Goal: Task Accomplishment & Management: Manage account settings

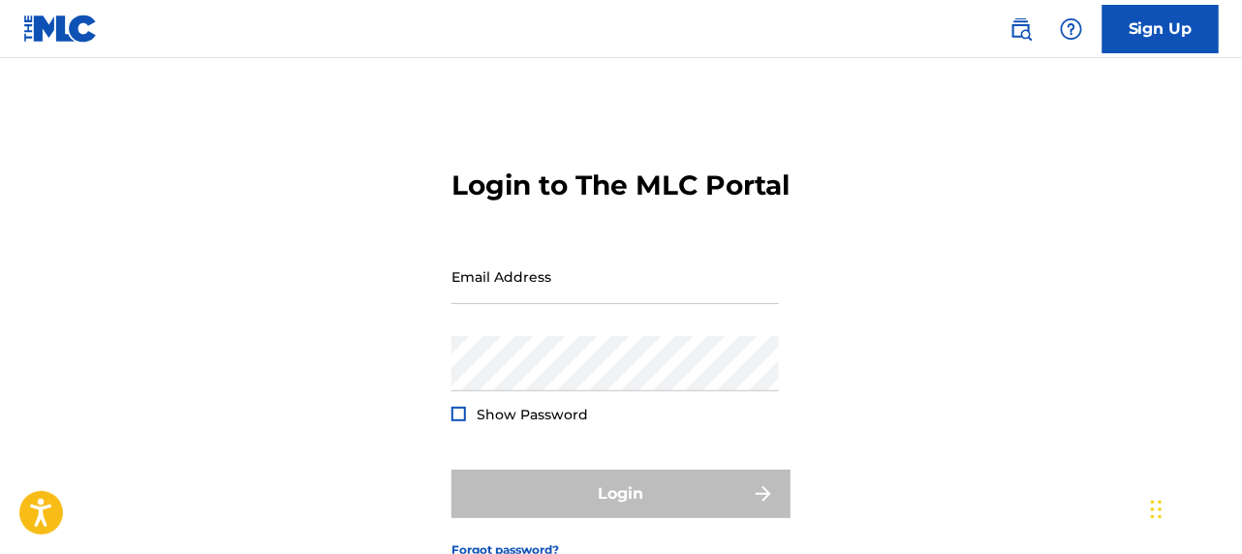
click at [456, 422] on div at bounding box center [459, 414] width 15 height 15
click at [489, 304] on input "Email Address" at bounding box center [616, 276] width 328 height 55
type input "[EMAIL_ADDRESS][DOMAIN_NAME]"
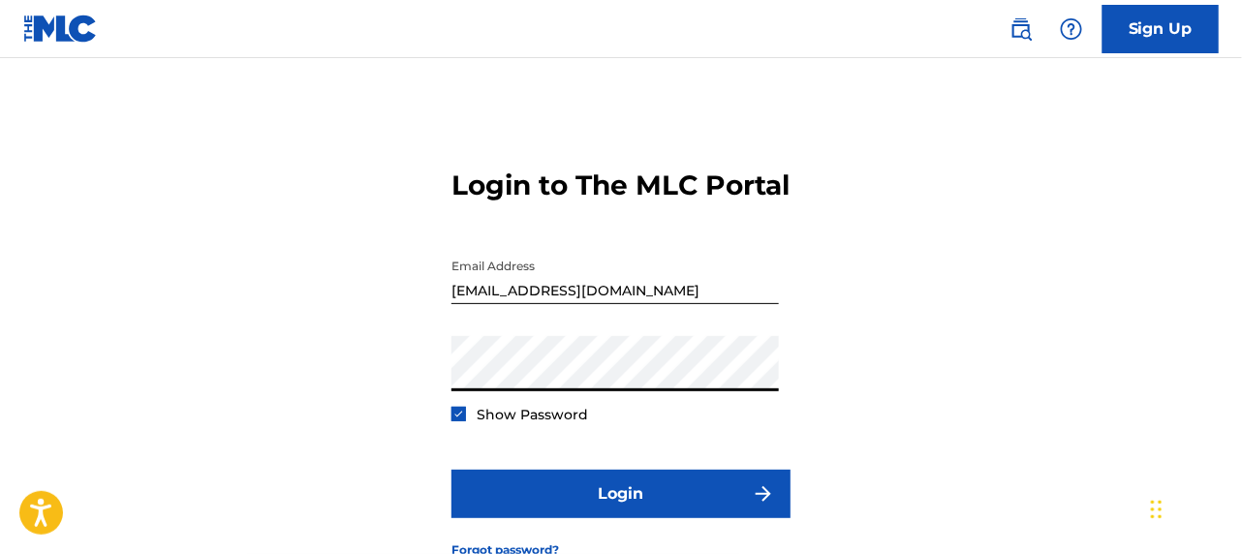
click at [452, 470] on button "Login" at bounding box center [621, 494] width 339 height 48
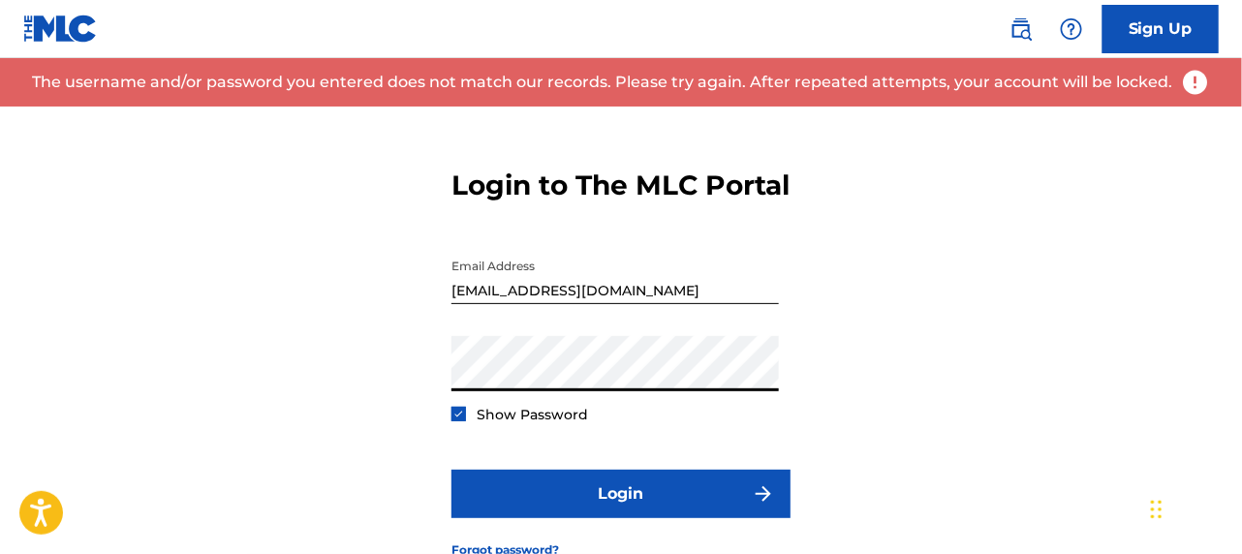
click at [452, 470] on button "Login" at bounding box center [621, 494] width 339 height 48
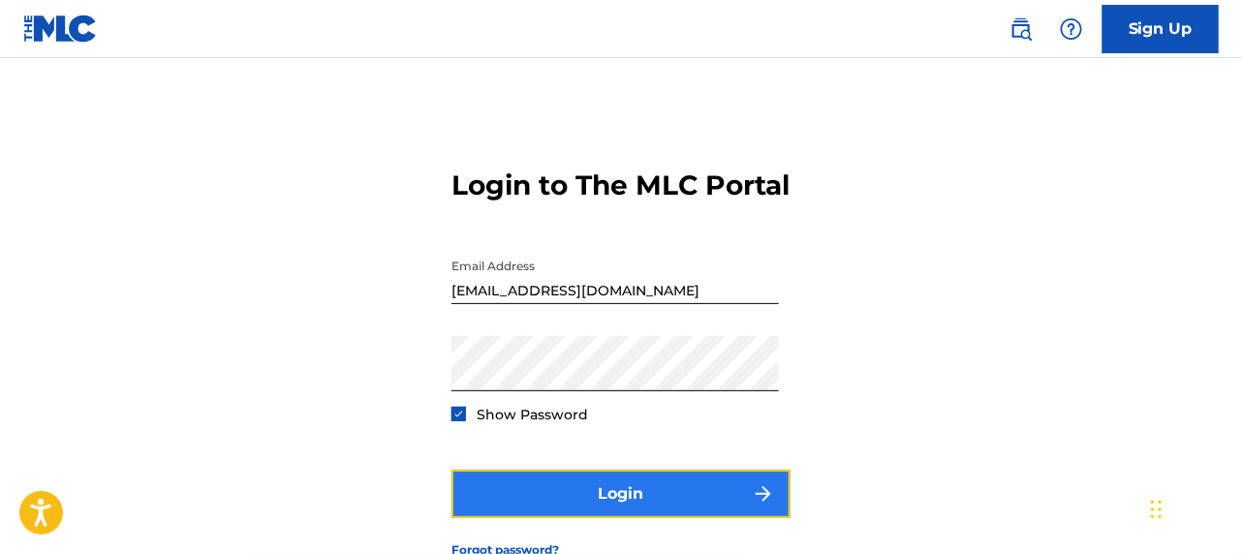
click at [618, 518] on button "Login" at bounding box center [621, 494] width 339 height 48
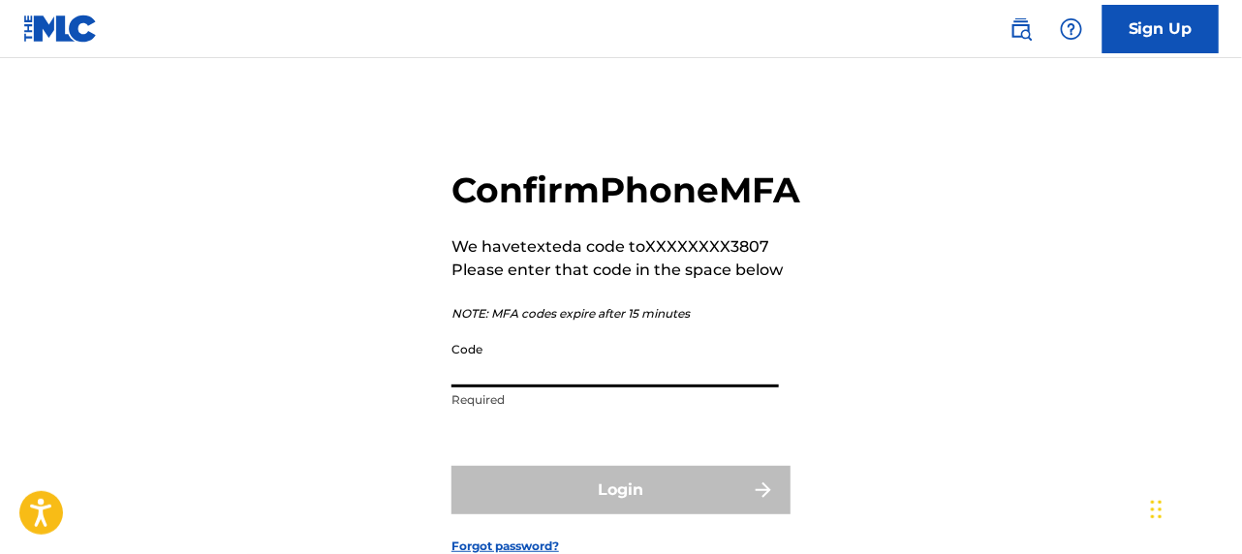
click at [477, 388] on input "Code" at bounding box center [616, 359] width 328 height 55
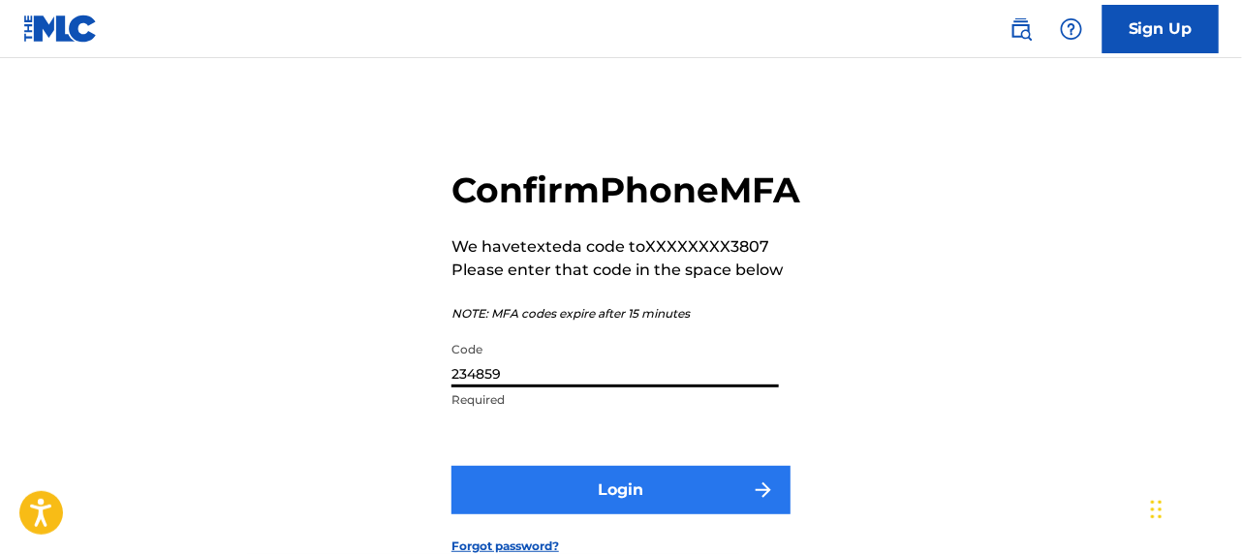
type input "234859"
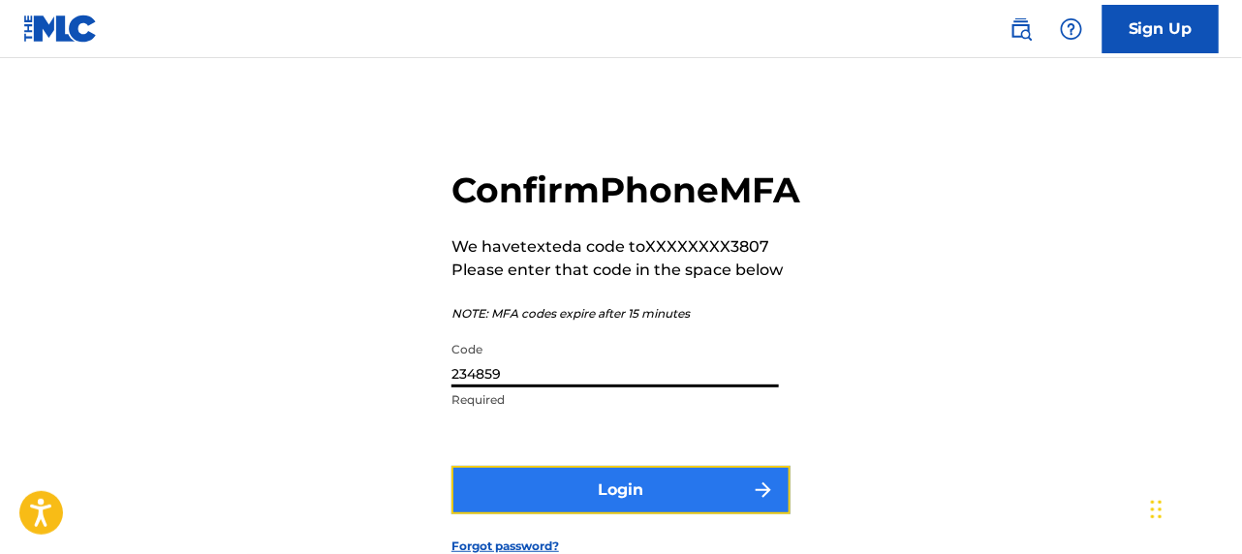
click at [609, 515] on button "Login" at bounding box center [621, 490] width 339 height 48
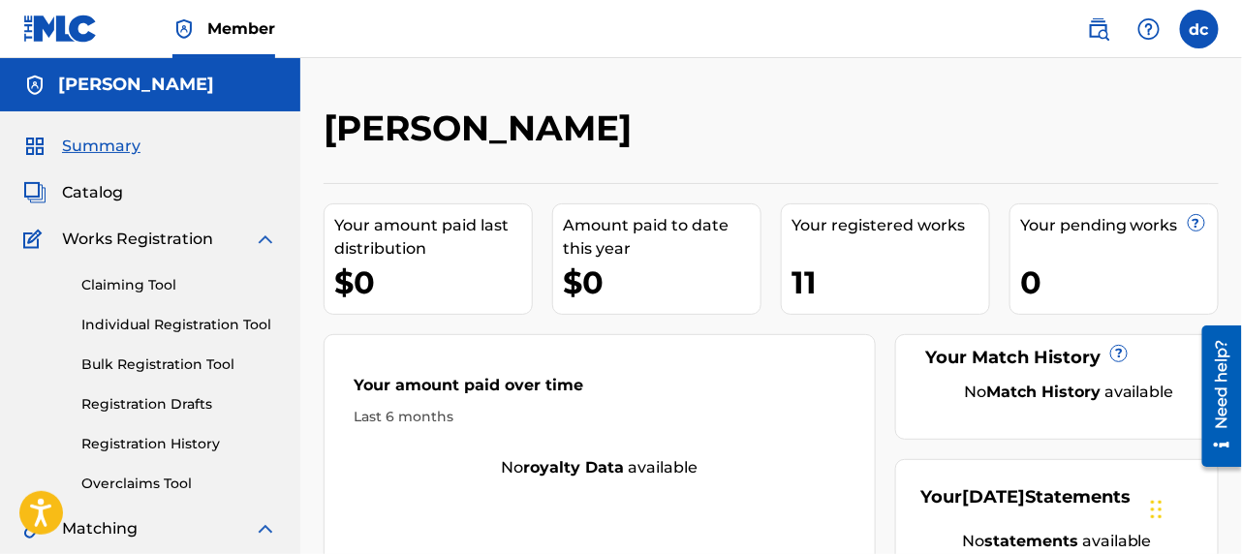
click at [196, 244] on span "Works Registration" at bounding box center [137, 239] width 151 height 23
click at [106, 193] on span "Catalog" at bounding box center [92, 192] width 61 height 23
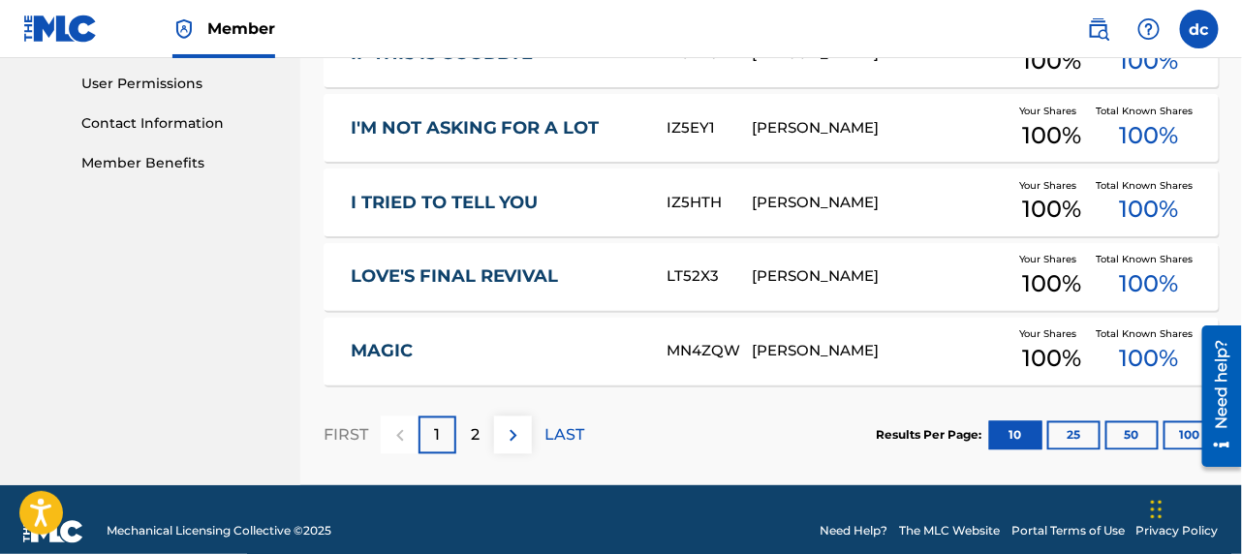
scroll to position [934, 0]
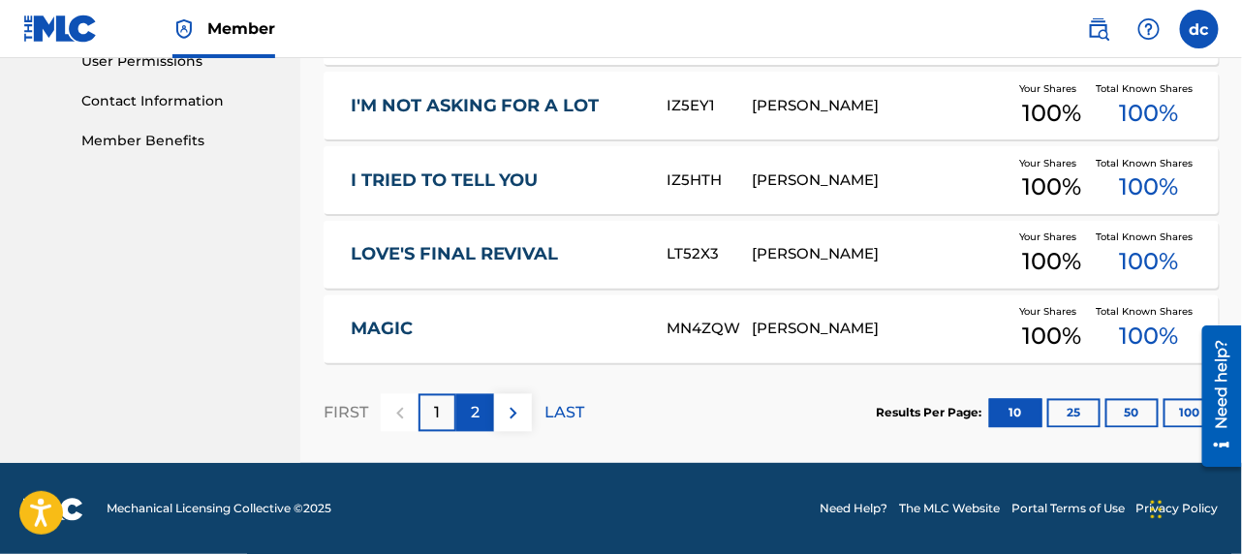
click at [471, 406] on p "2" at bounding box center [475, 413] width 9 height 23
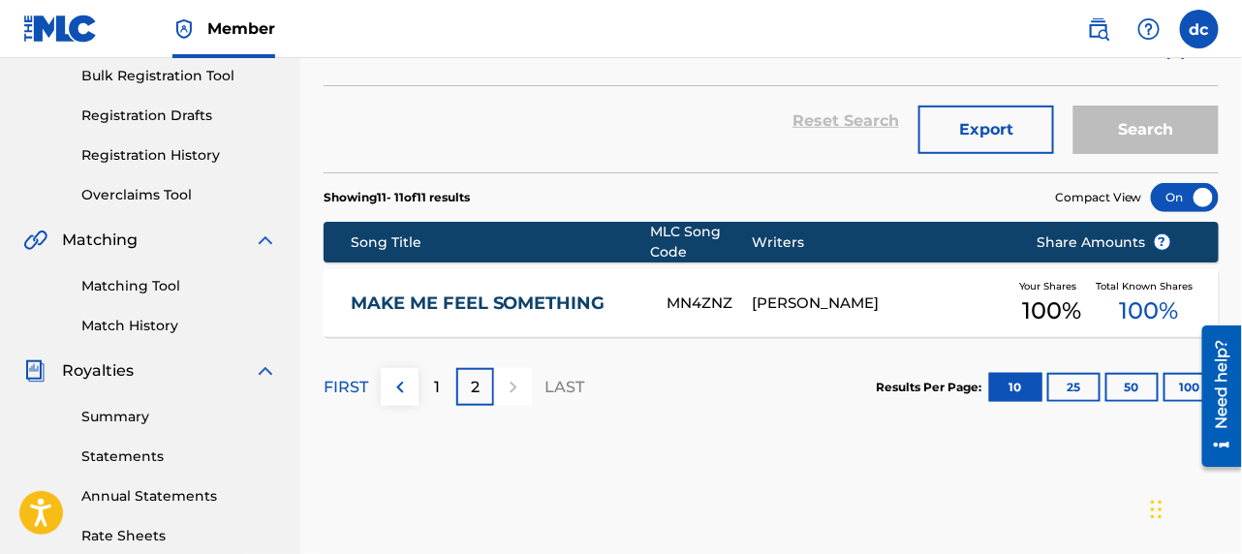
scroll to position [259, 0]
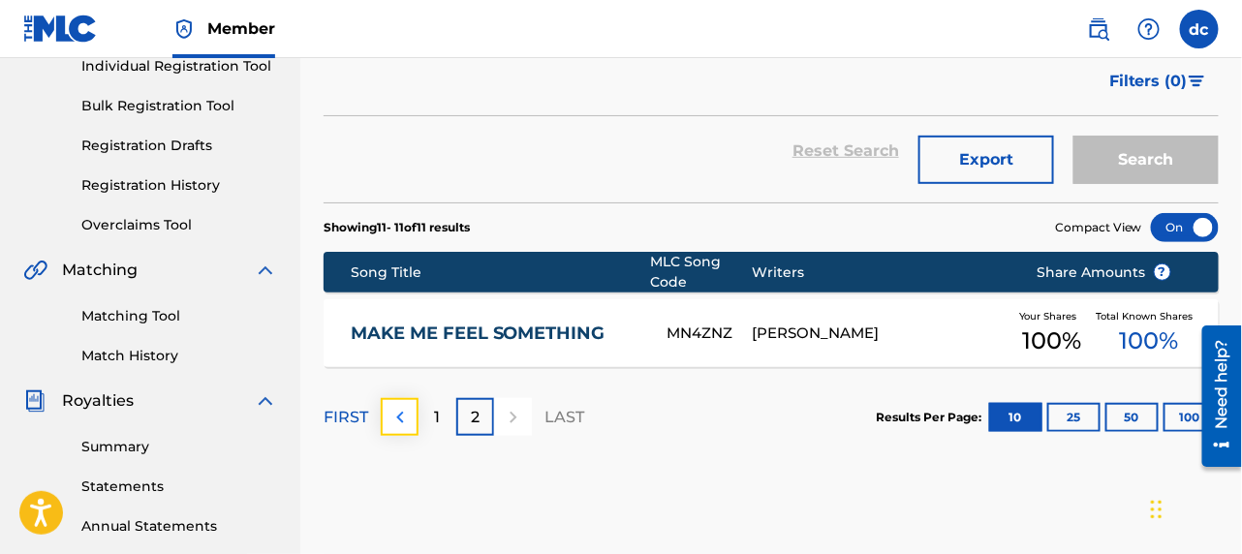
click at [400, 413] on img at bounding box center [400, 417] width 23 height 23
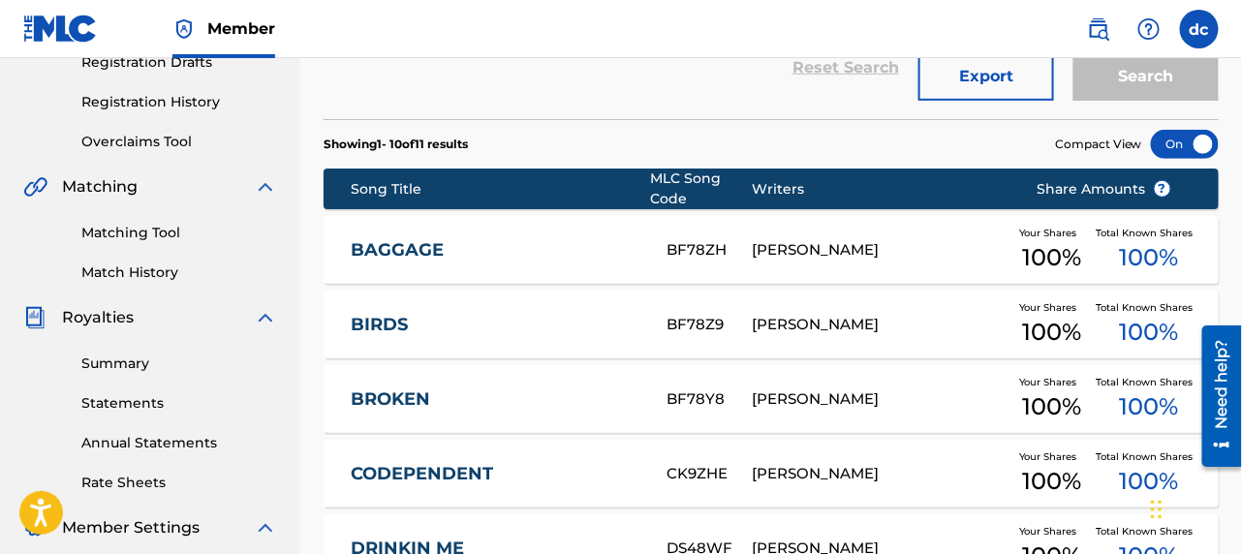
scroll to position [159, 0]
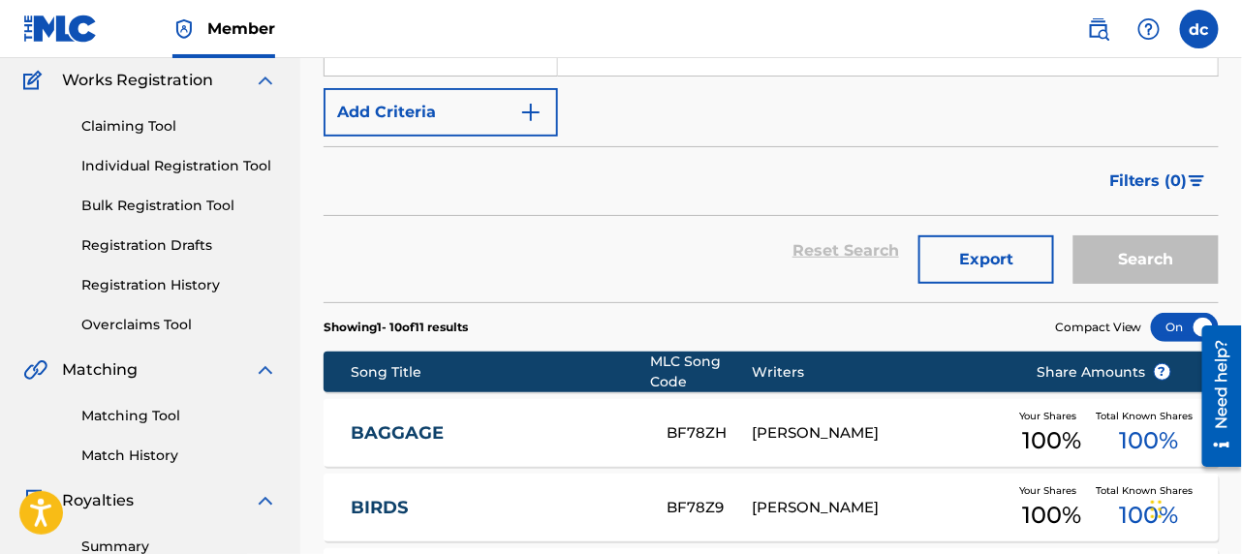
click at [73, 22] on img at bounding box center [60, 29] width 75 height 28
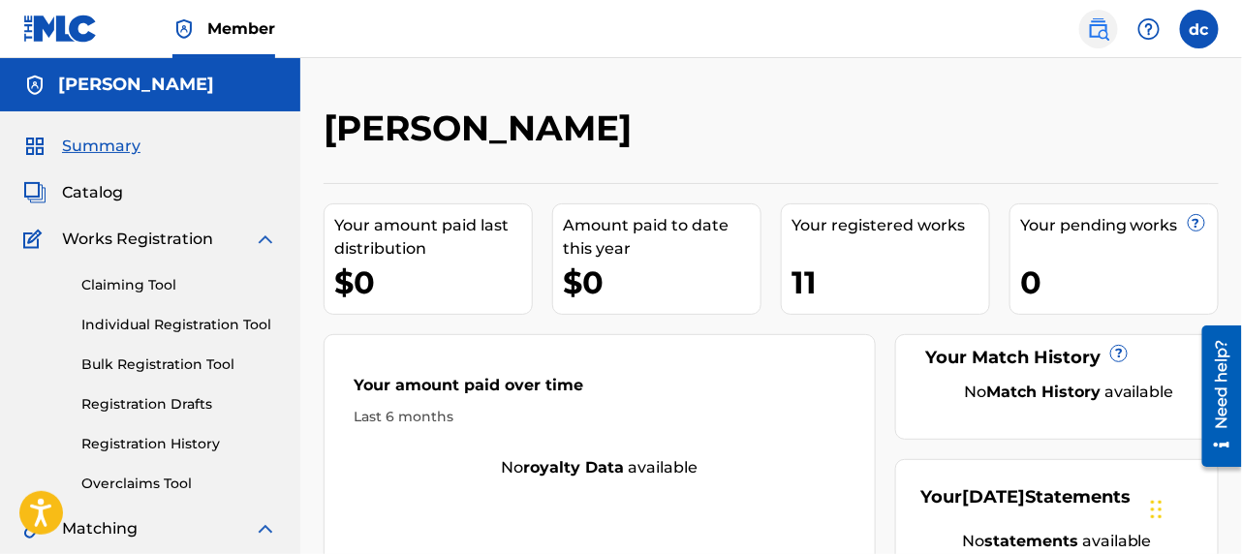
click at [1101, 31] on img at bounding box center [1098, 28] width 23 height 23
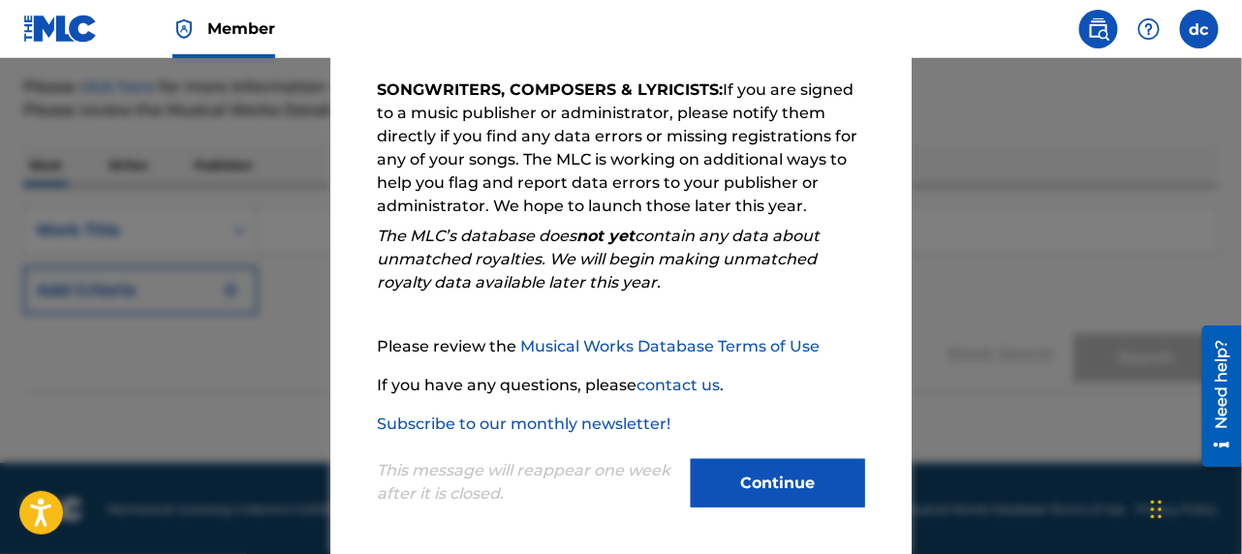
scroll to position [330, 0]
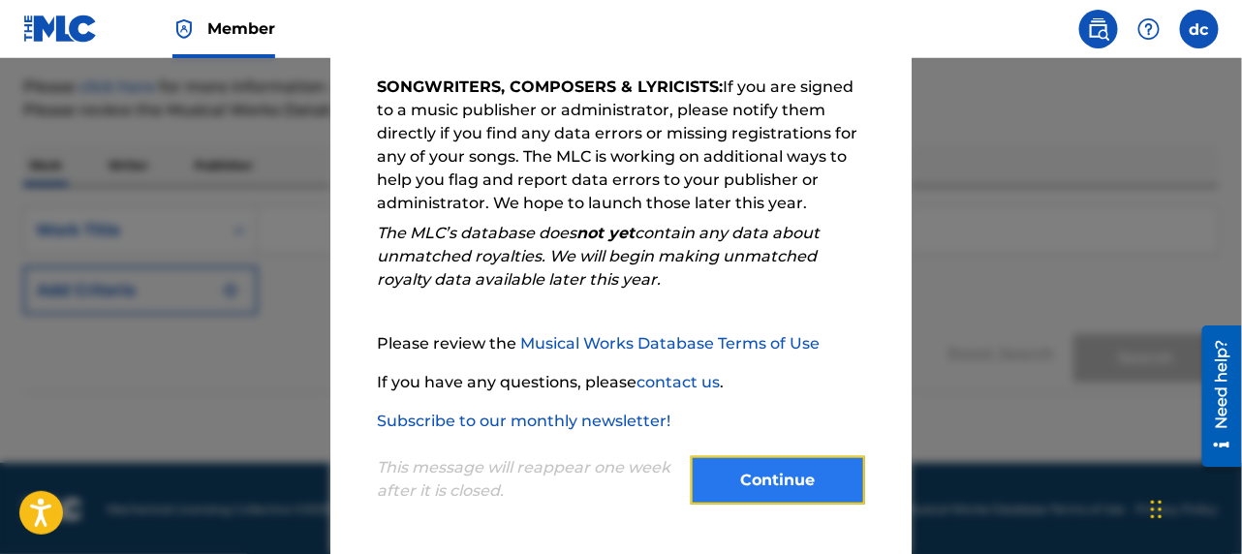
click at [759, 477] on button "Continue" at bounding box center [778, 480] width 174 height 48
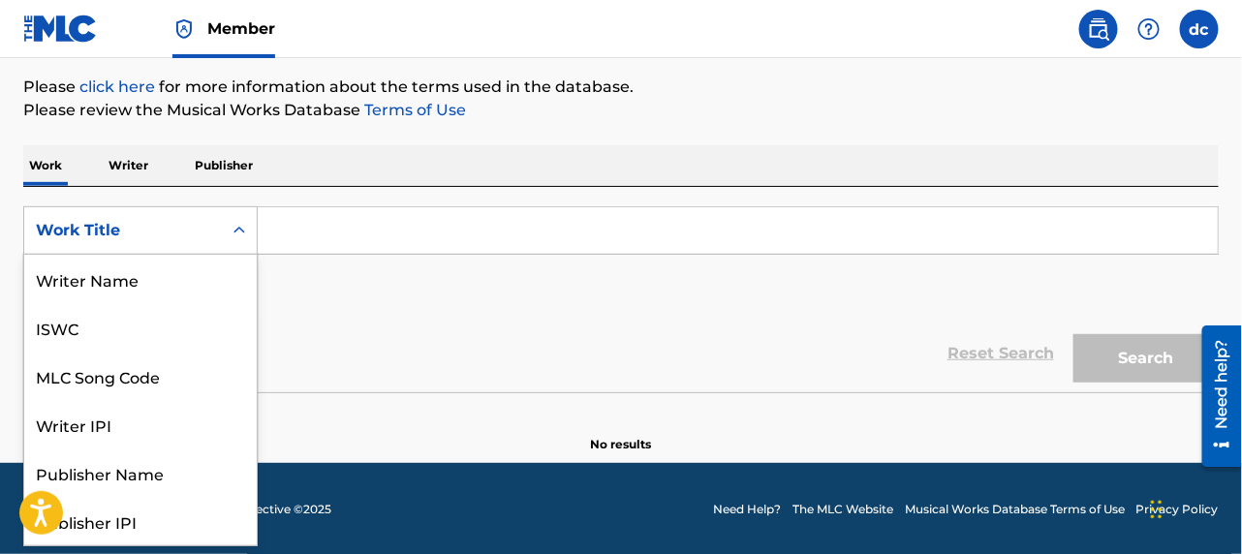
click at [119, 225] on div "Work Title" at bounding box center [123, 230] width 174 height 23
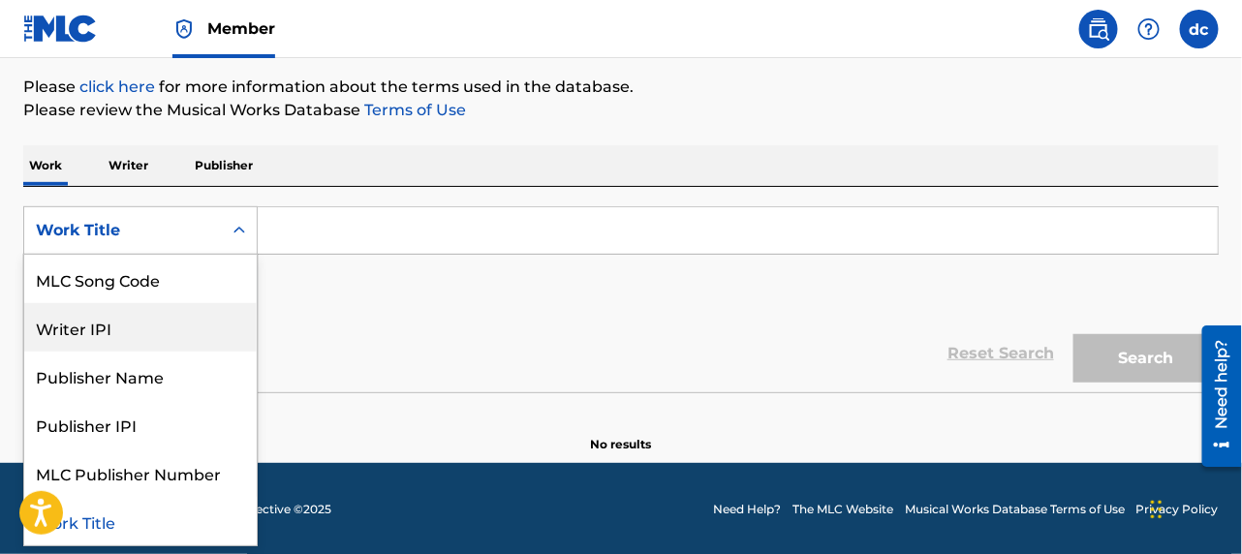
click at [131, 92] on link "click here" at bounding box center [117, 87] width 76 height 18
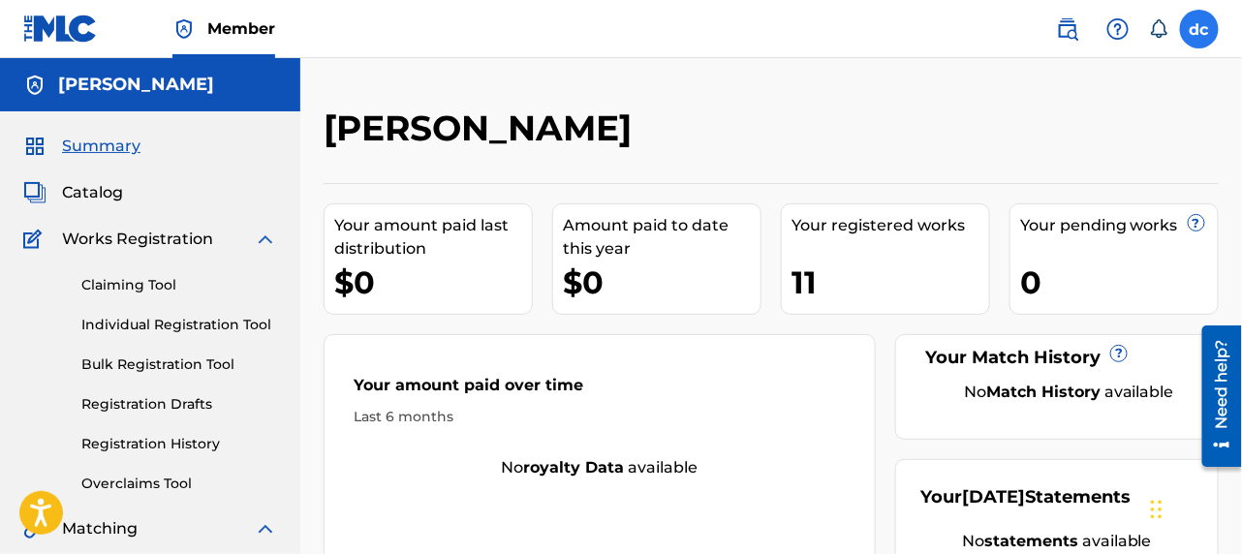
click at [1198, 27] on label at bounding box center [1199, 29] width 39 height 39
click at [1200, 29] on input "dc daniel casher dancash409@gmail.com Notification Preferences Profile Log out" at bounding box center [1200, 29] width 0 height 0
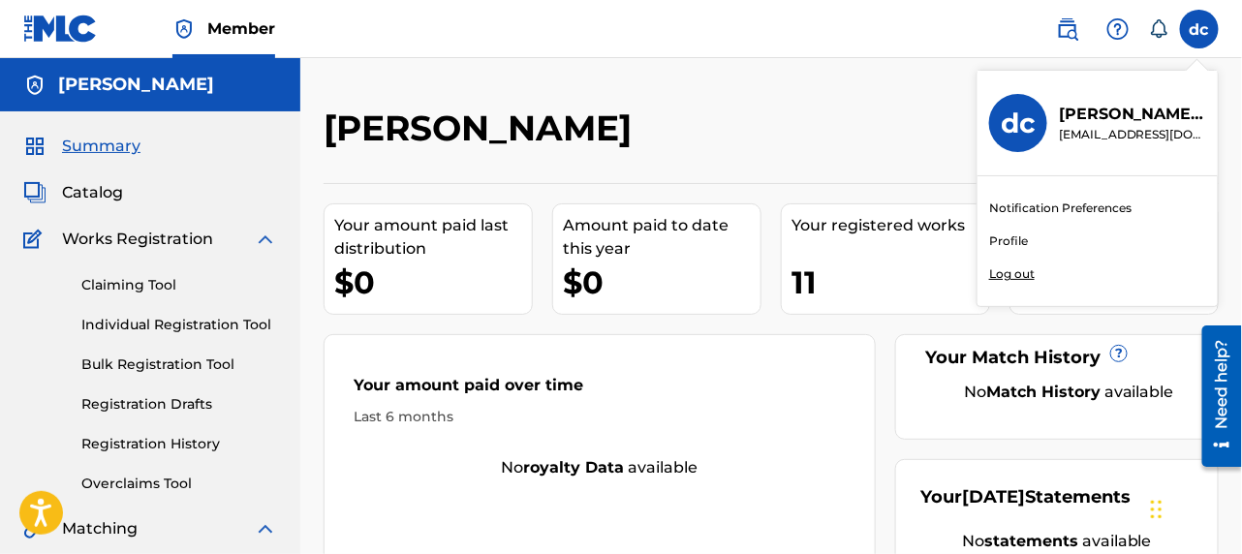
click at [998, 234] on link "Profile" at bounding box center [1008, 241] width 39 height 17
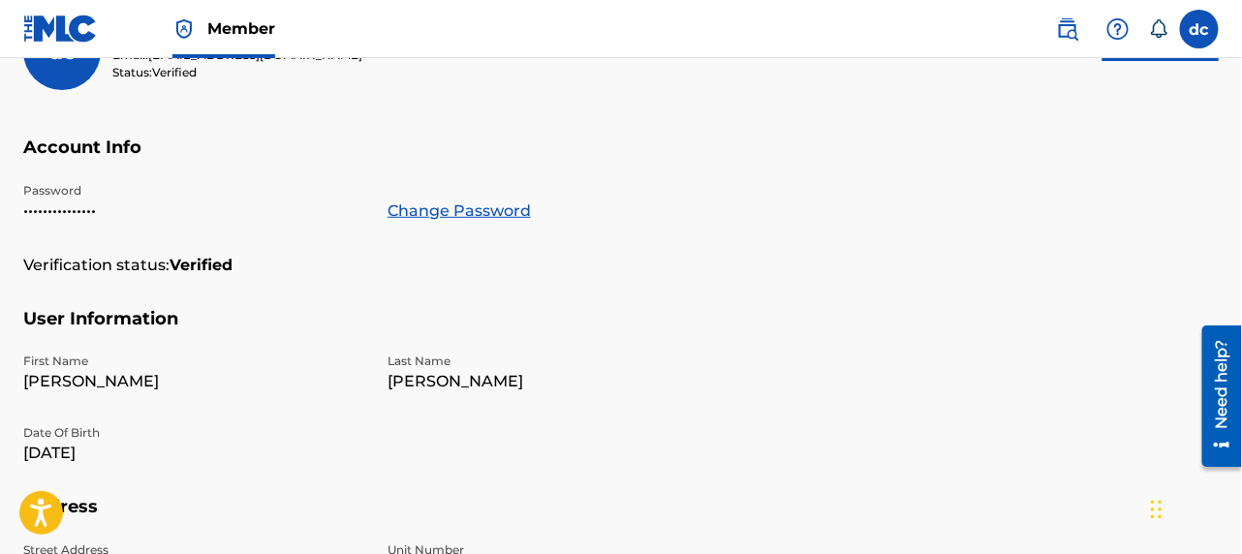
scroll to position [265, 0]
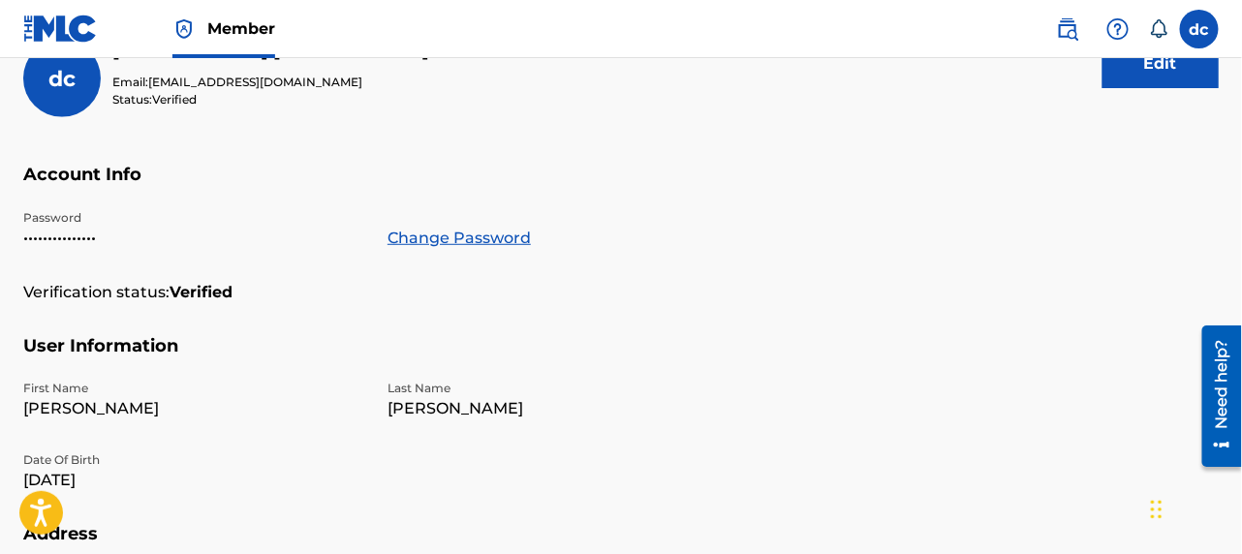
click at [121, 235] on p "•••••••••••••••" at bounding box center [193, 238] width 341 height 23
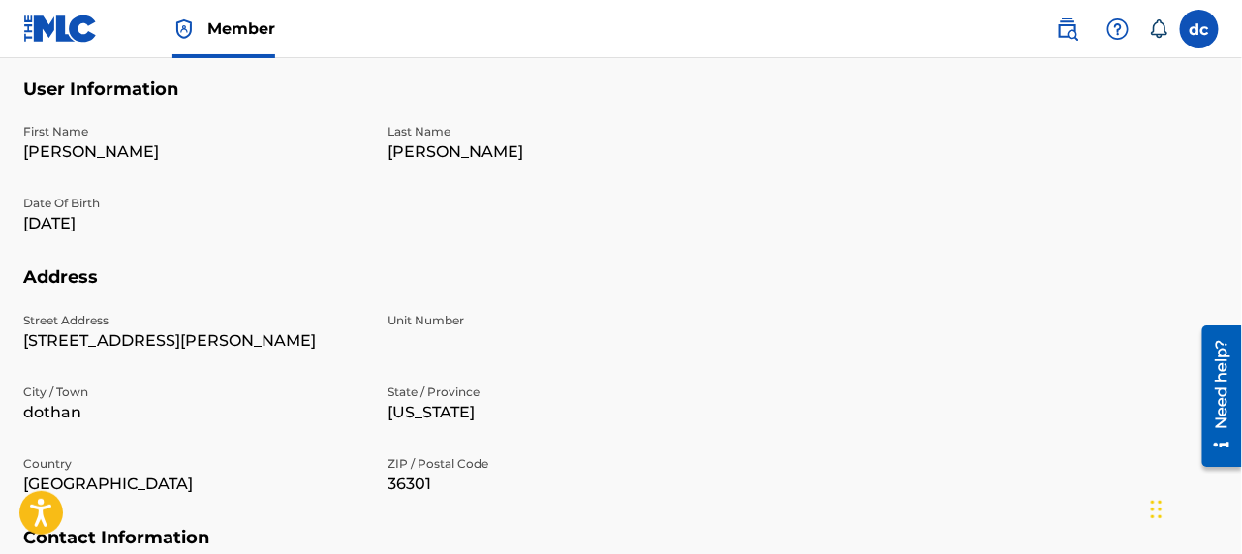
scroll to position [361, 0]
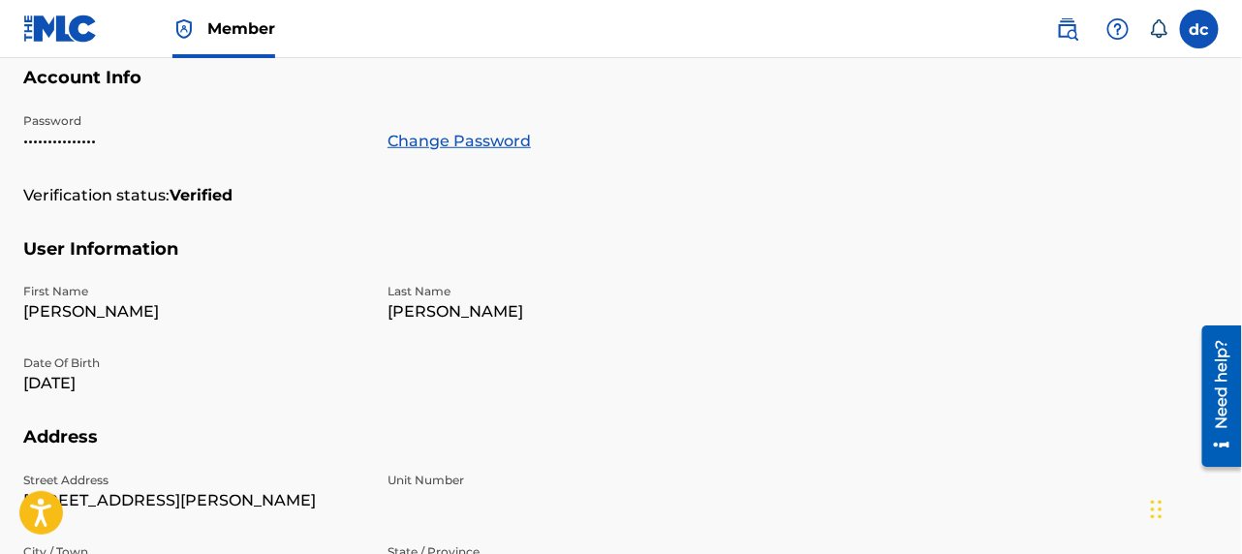
click at [92, 21] on img at bounding box center [60, 29] width 75 height 28
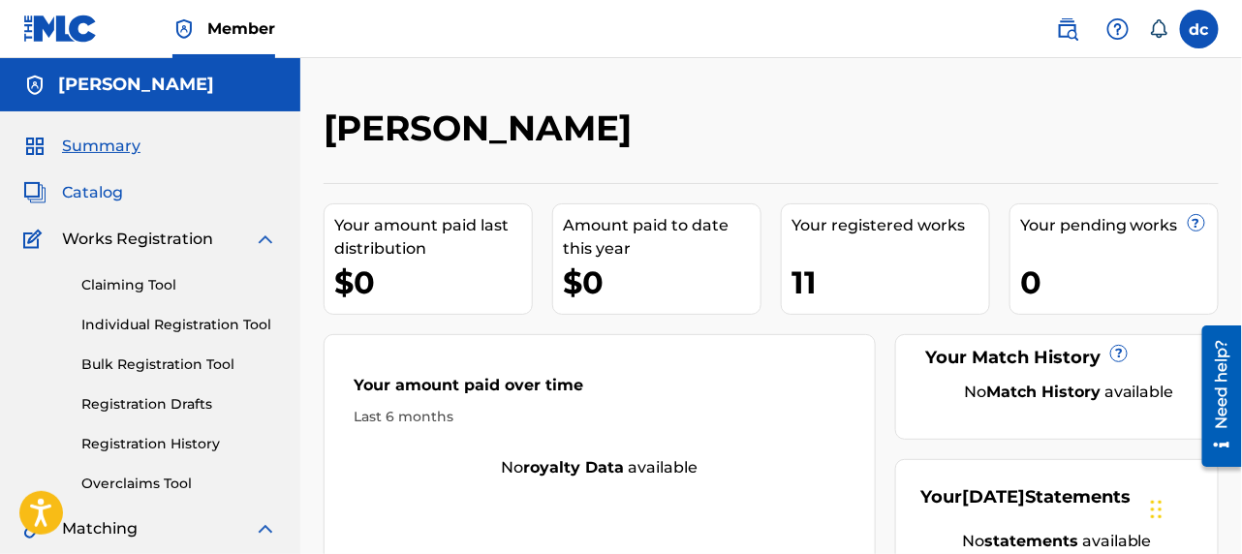
click at [94, 184] on span "Catalog" at bounding box center [92, 192] width 61 height 23
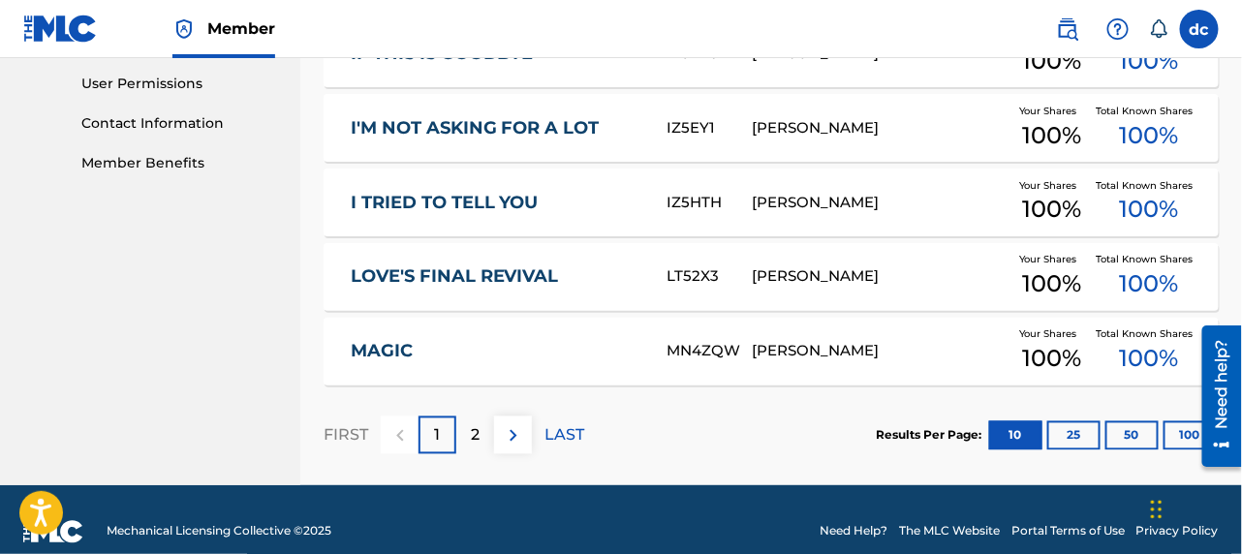
scroll to position [934, 0]
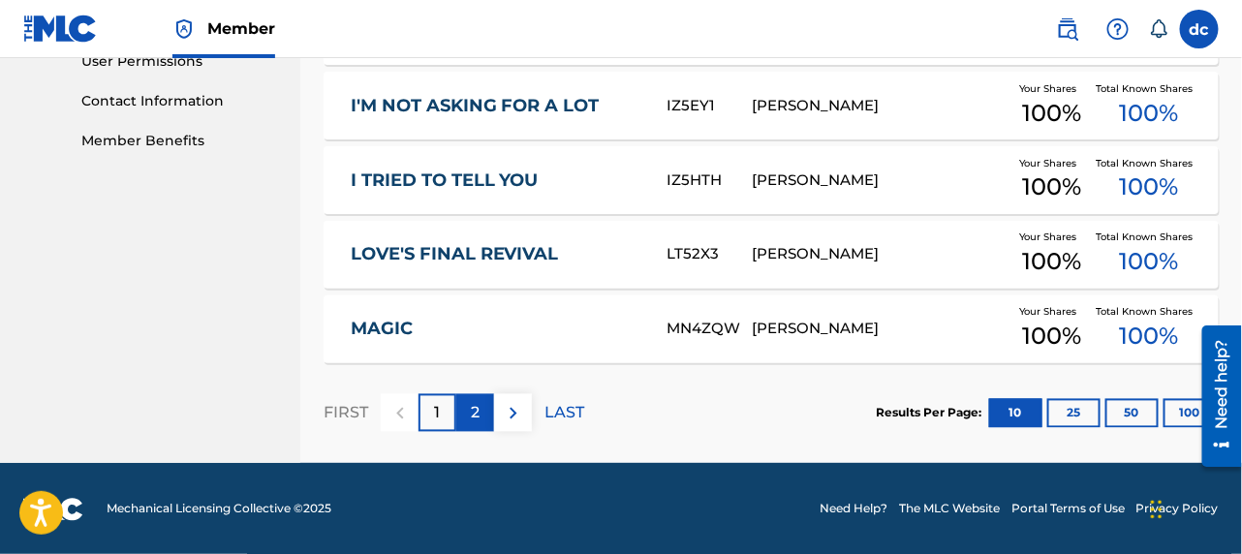
click at [474, 406] on p "2" at bounding box center [475, 413] width 9 height 23
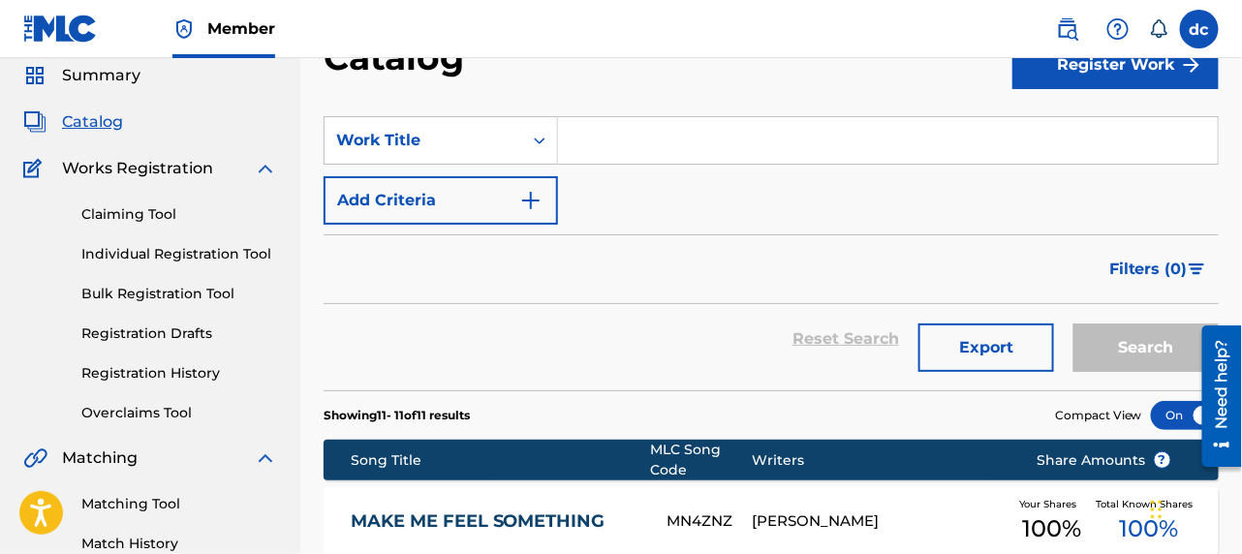
scroll to position [65, 0]
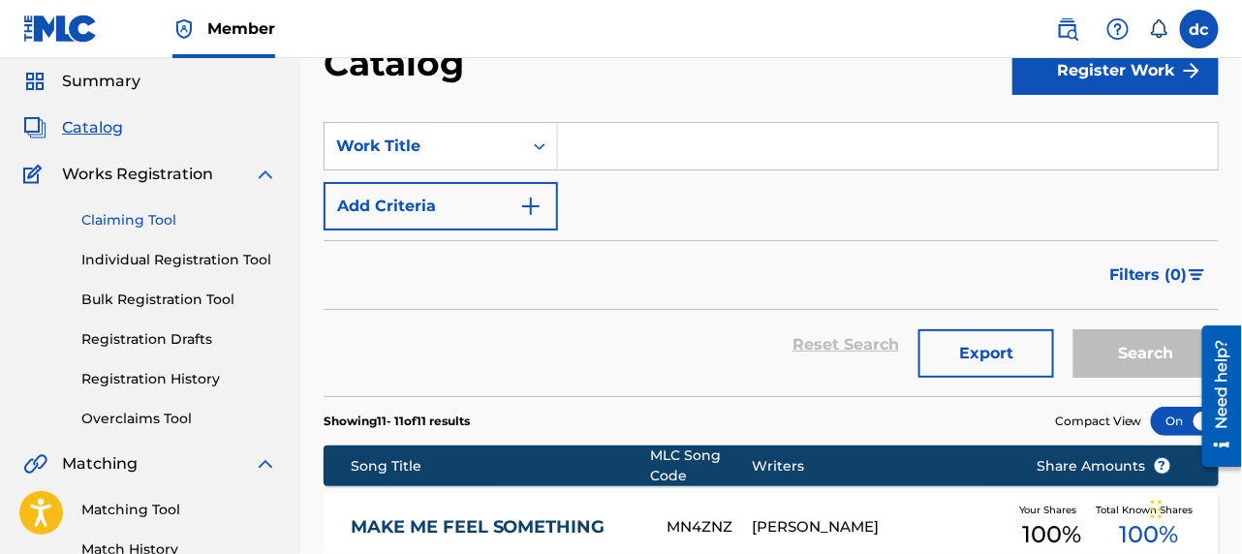
click at [168, 215] on link "Claiming Tool" at bounding box center [179, 220] width 196 height 20
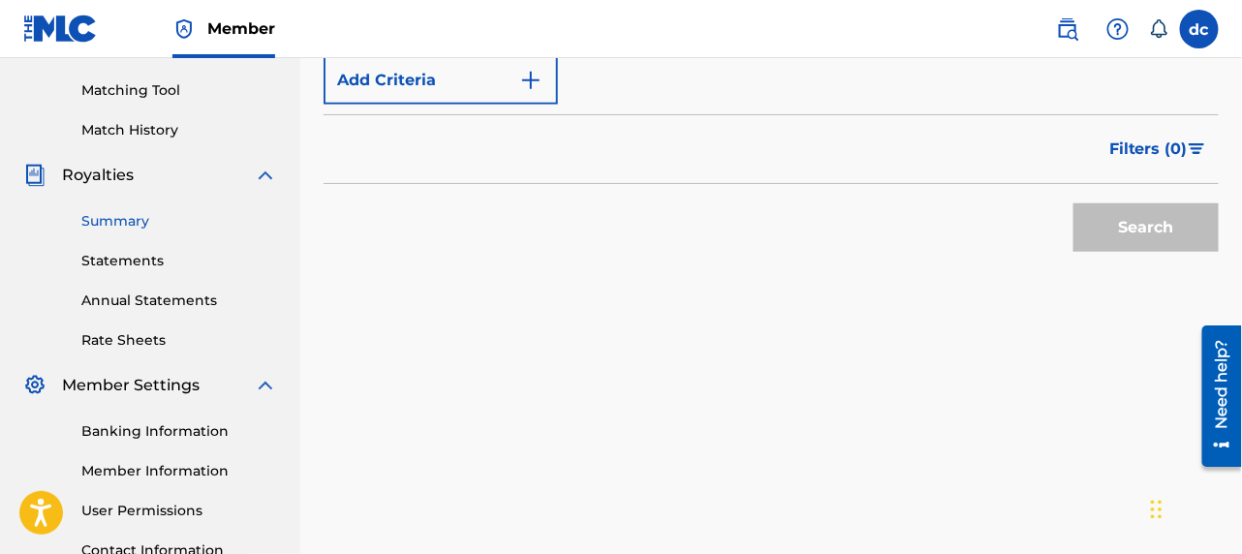
scroll to position [581, 0]
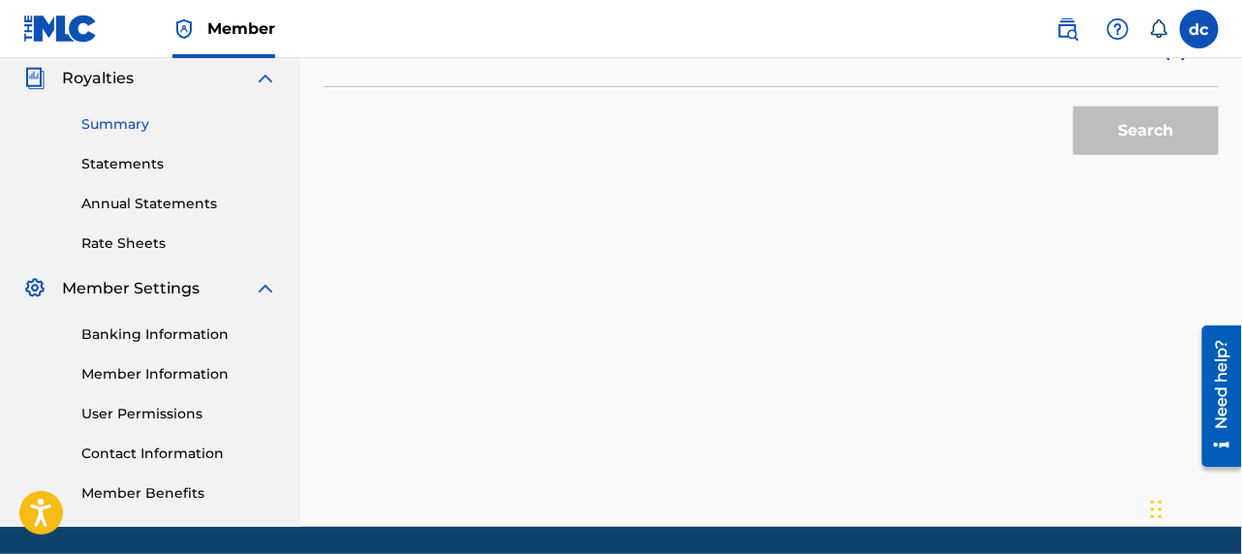
click at [116, 123] on link "Summary" at bounding box center [179, 124] width 196 height 20
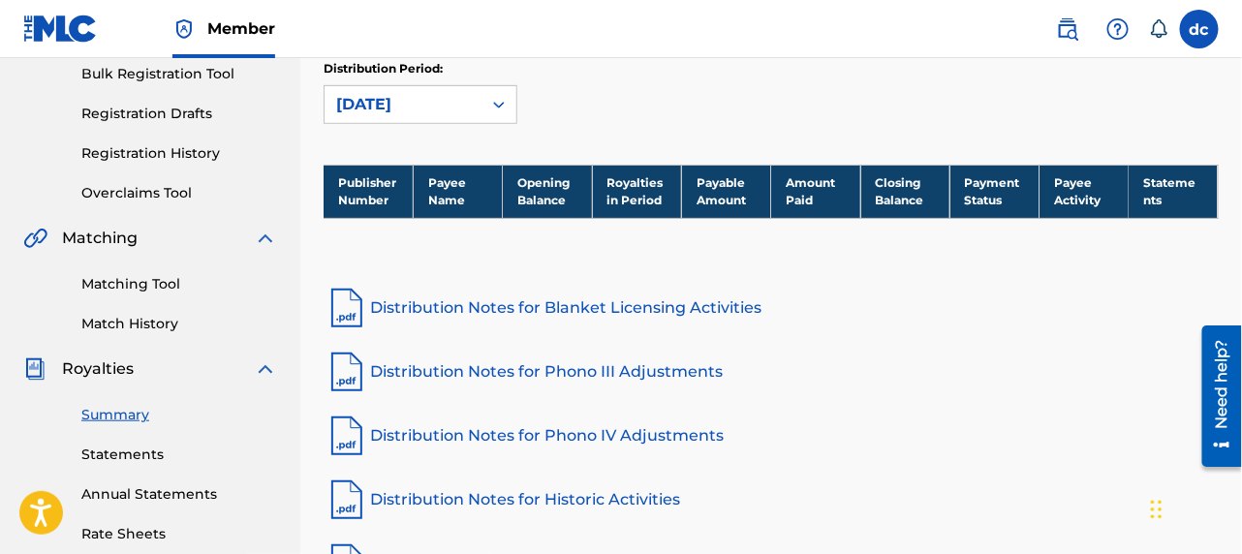
scroll to position [388, 0]
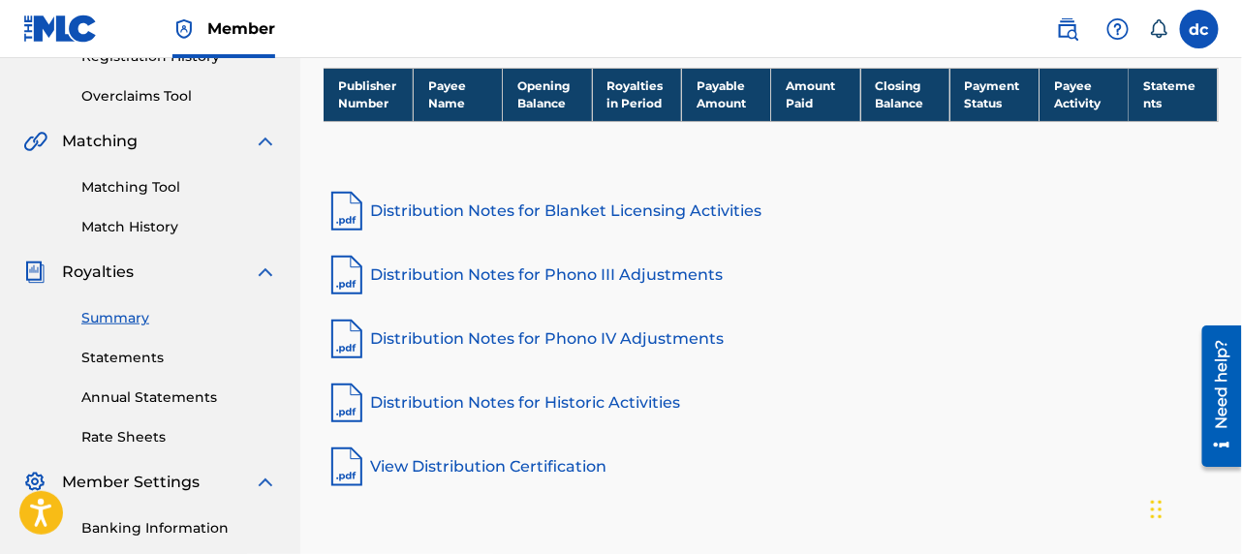
click at [420, 461] on link "View Distribution Certification" at bounding box center [771, 467] width 895 height 47
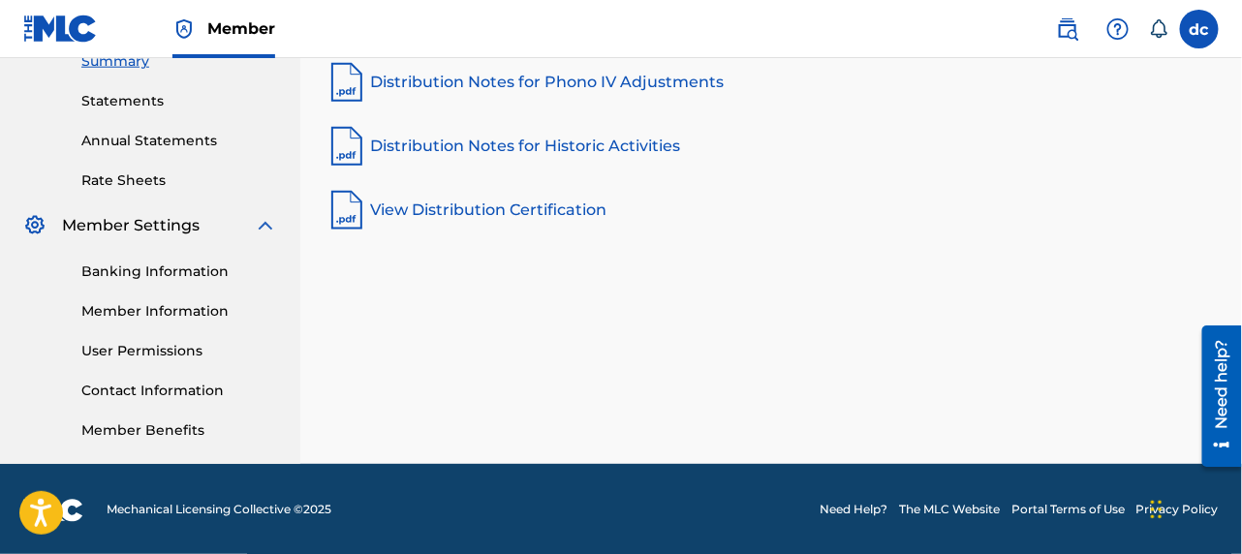
scroll to position [646, 0]
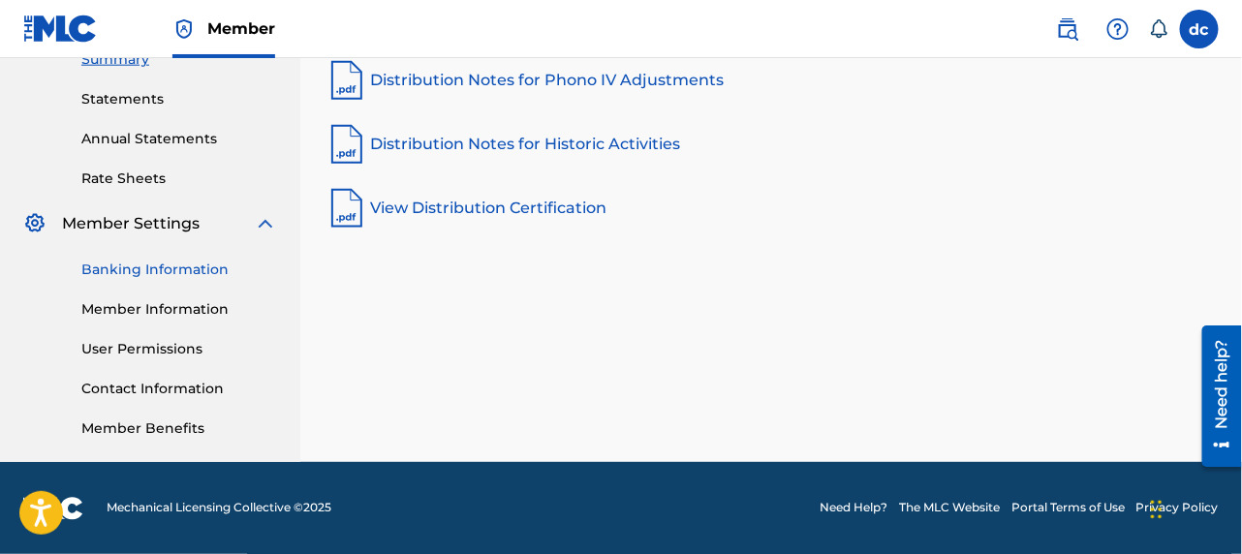
click at [181, 267] on link "Banking Information" at bounding box center [179, 270] width 196 height 20
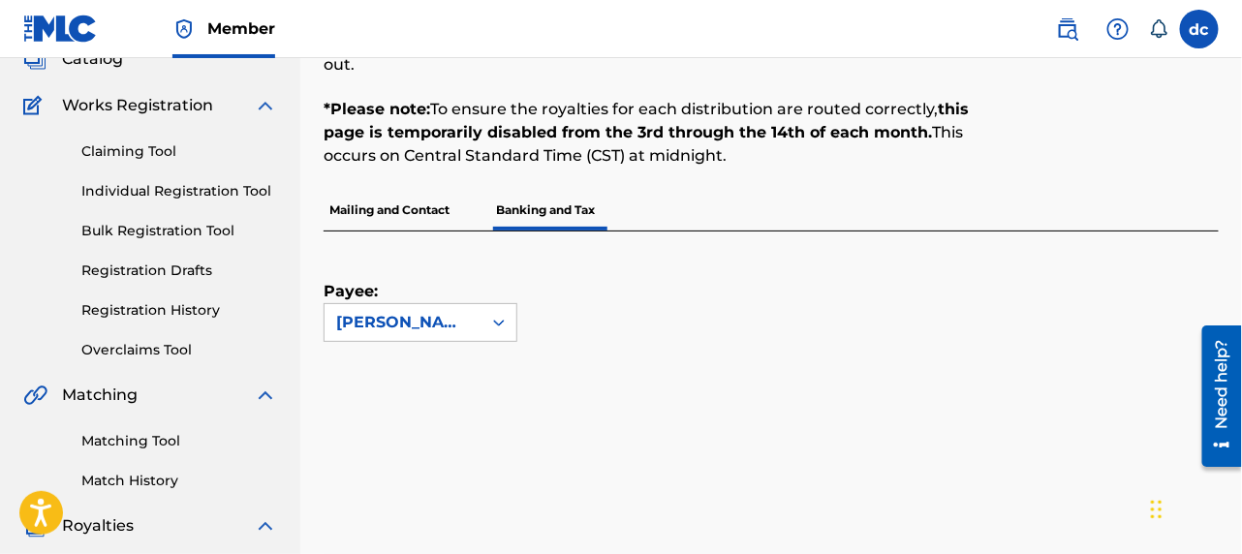
scroll to position [194, 0]
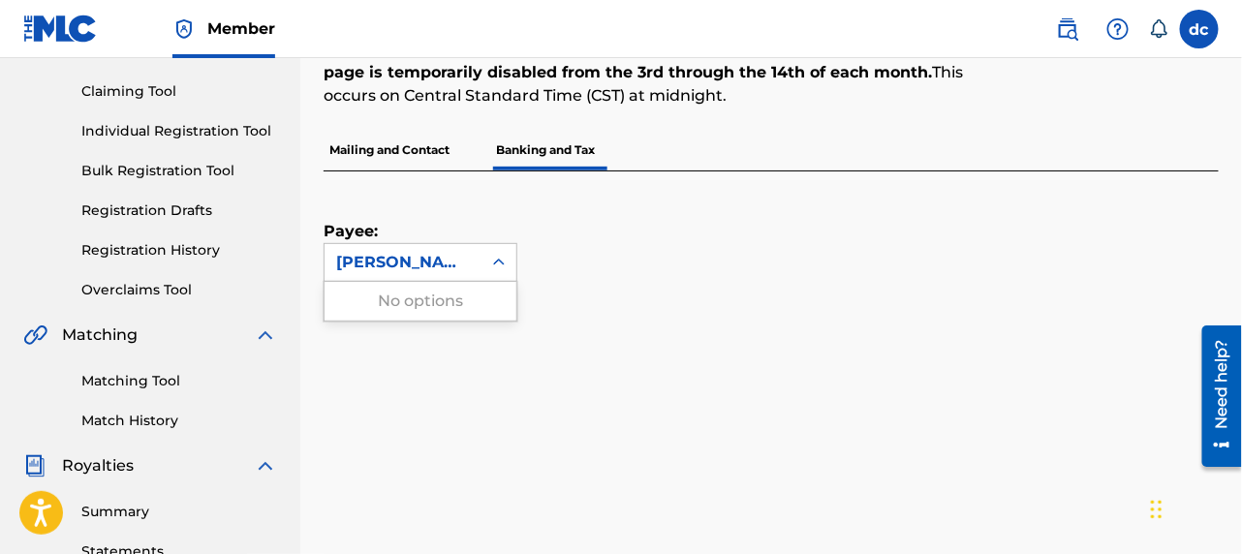
click at [501, 260] on icon at bounding box center [498, 262] width 19 height 19
click at [581, 253] on div "Payee: daniel casher" at bounding box center [748, 227] width 849 height 110
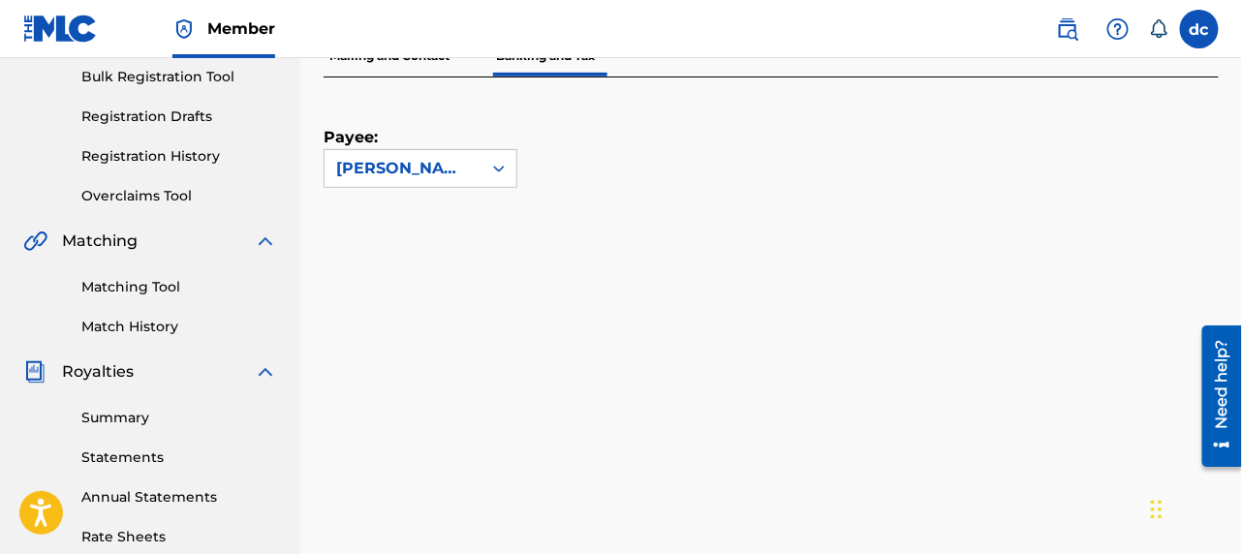
scroll to position [291, 0]
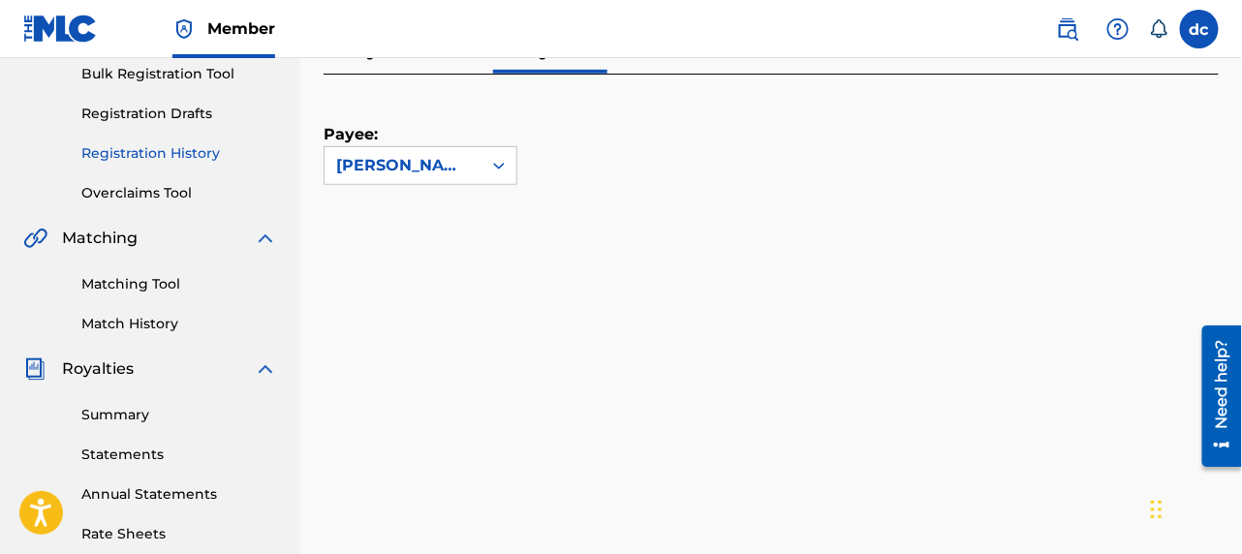
click at [179, 153] on link "Registration History" at bounding box center [179, 153] width 196 height 20
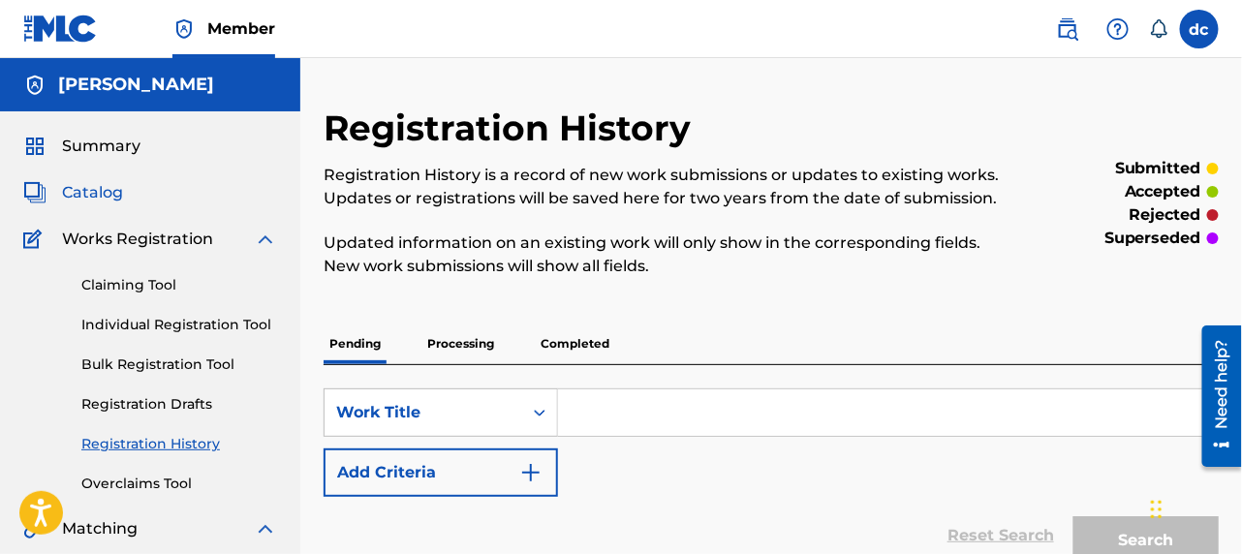
click at [88, 183] on span "Catalog" at bounding box center [92, 192] width 61 height 23
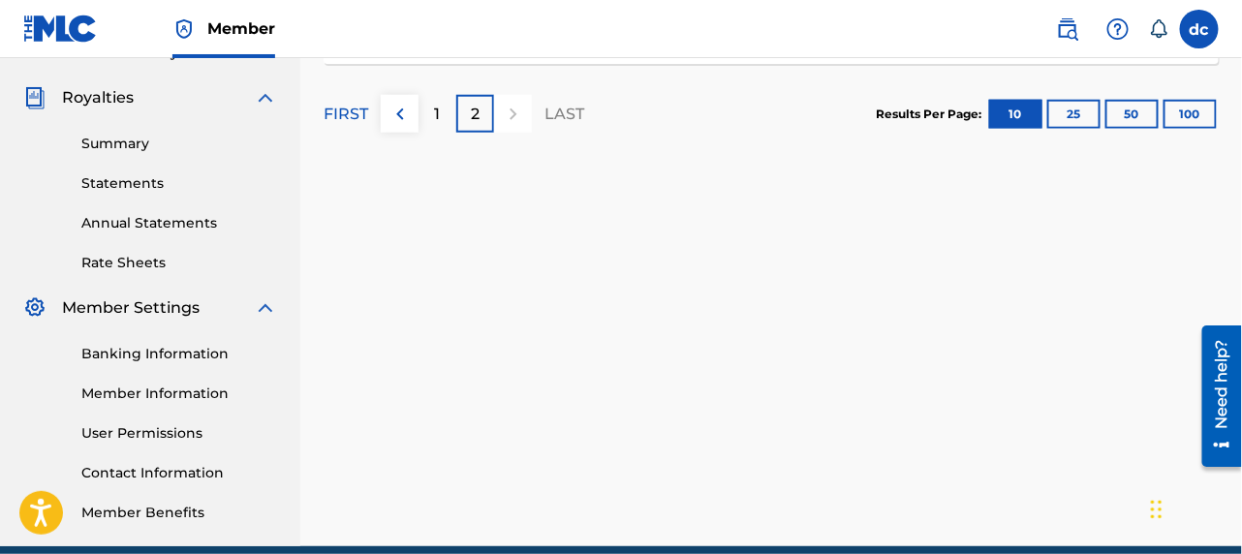
scroll to position [453, 0]
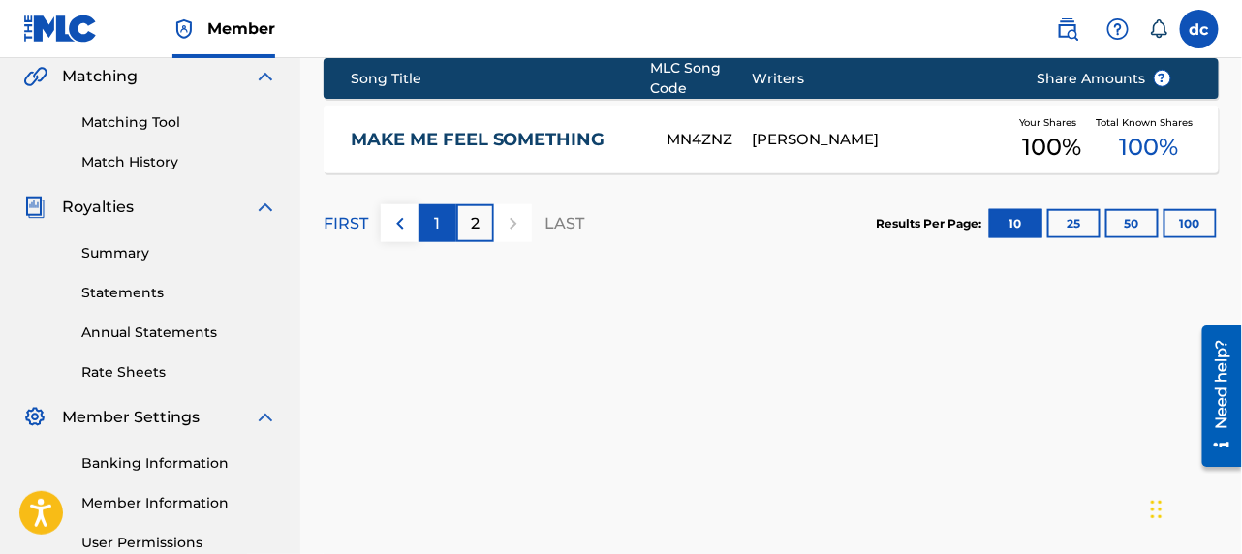
click at [429, 218] on div "1" at bounding box center [438, 223] width 38 height 38
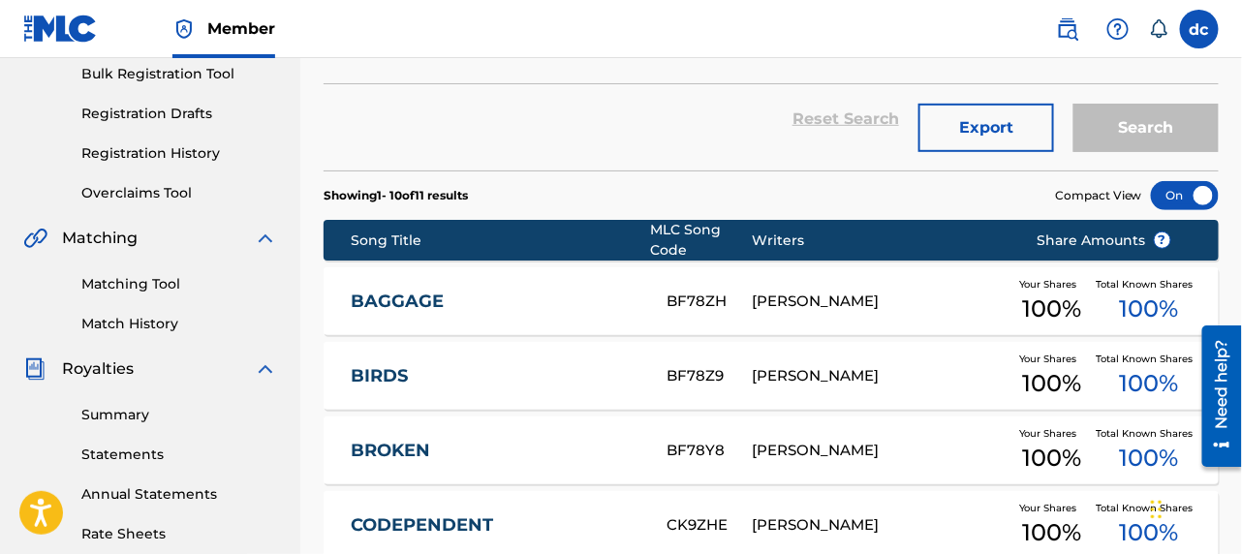
scroll to position [388, 0]
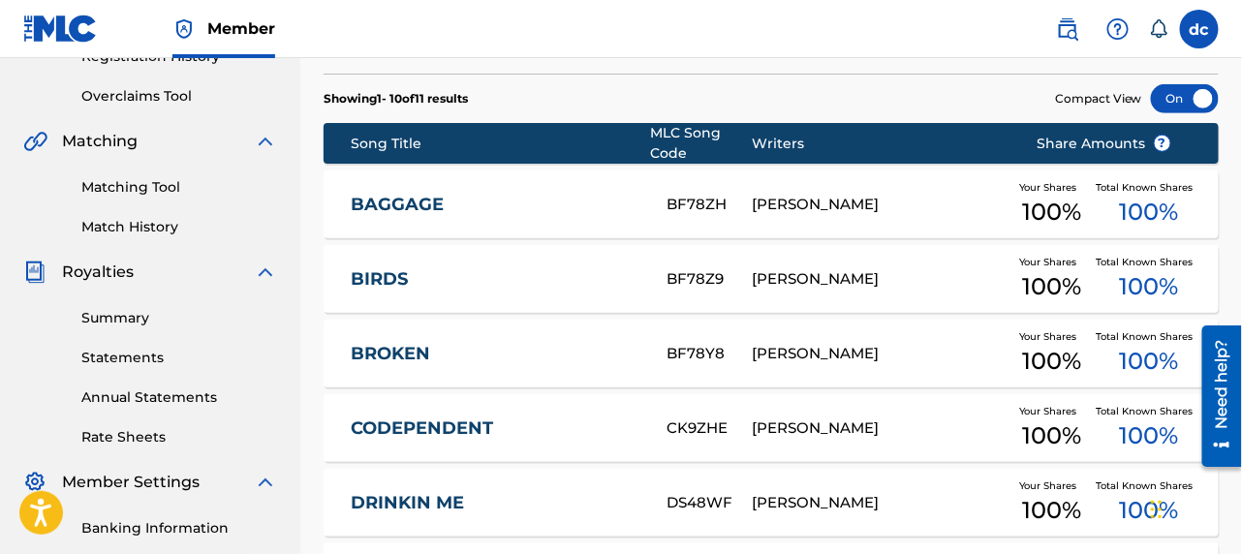
click at [267, 267] on img at bounding box center [265, 272] width 23 height 23
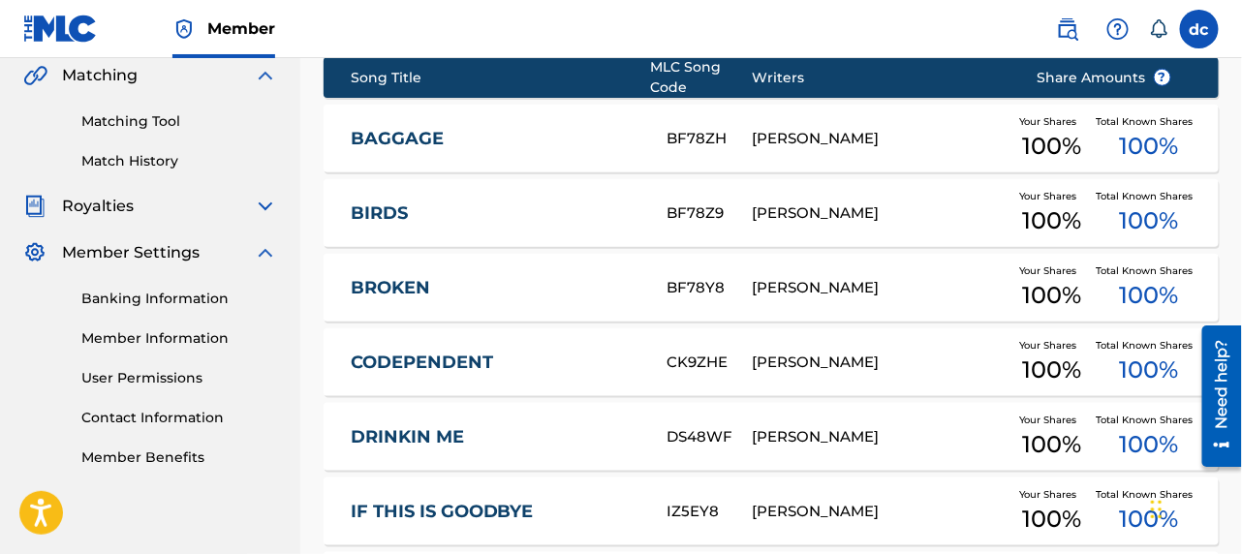
scroll to position [485, 0]
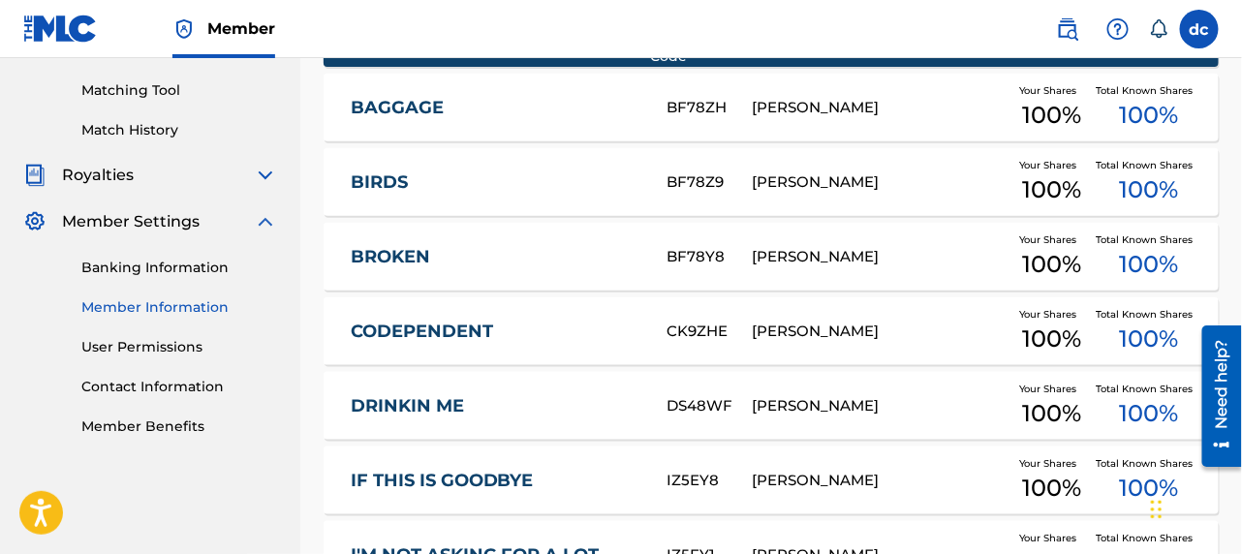
click at [185, 305] on link "Member Information" at bounding box center [179, 308] width 196 height 20
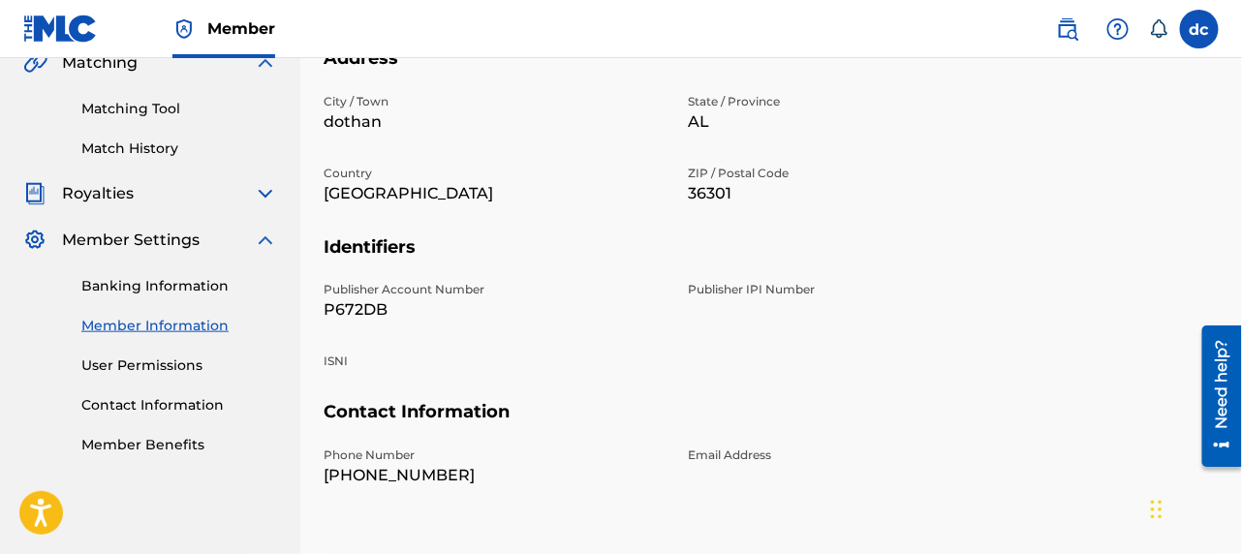
scroll to position [485, 0]
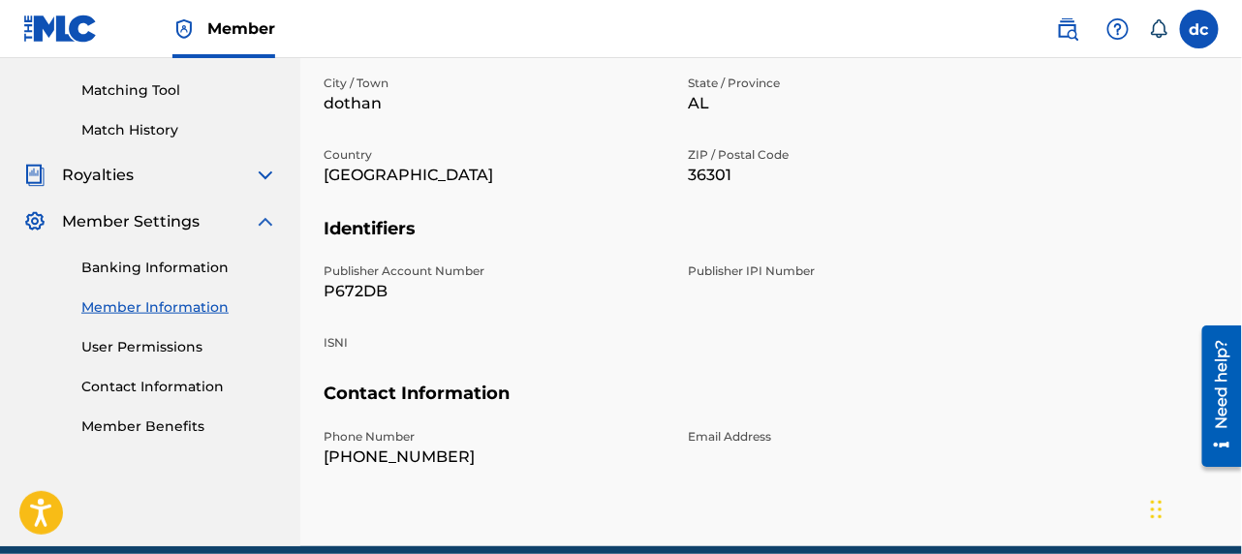
click at [724, 278] on p "Publisher IPI Number" at bounding box center [858, 271] width 341 height 17
click at [728, 267] on p "Publisher IPI Number" at bounding box center [858, 271] width 341 height 17
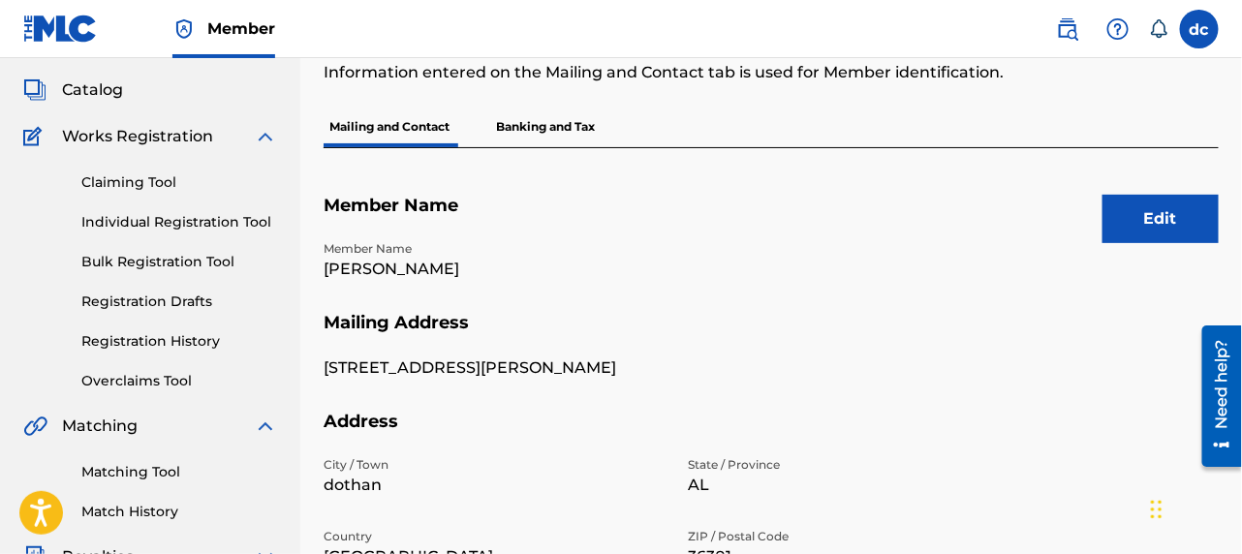
scroll to position [83, 0]
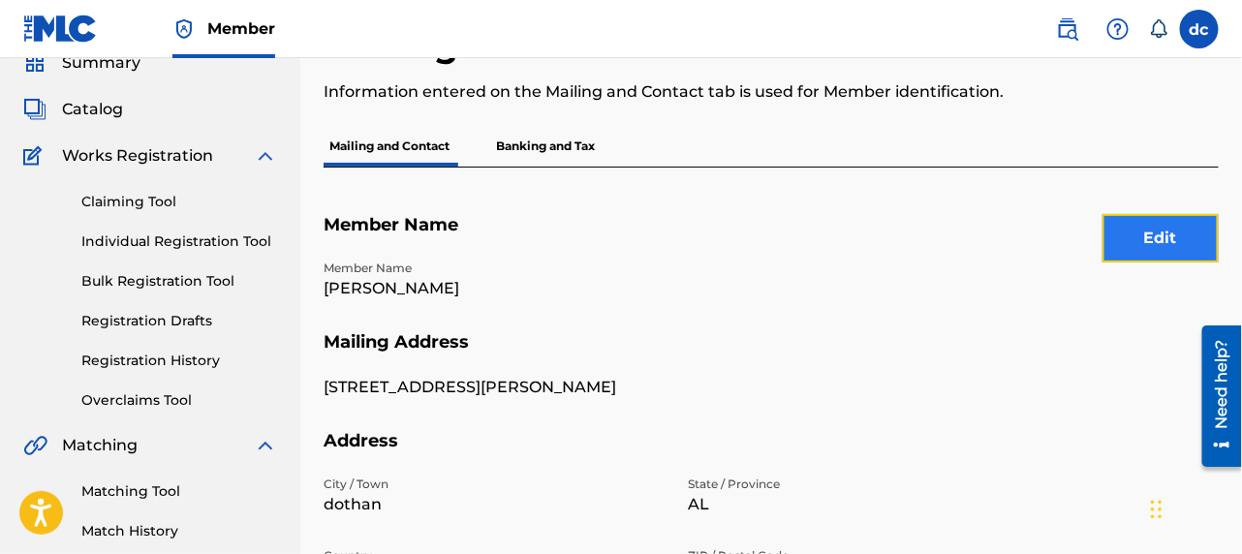
click at [1160, 233] on button "Edit" at bounding box center [1161, 238] width 116 height 48
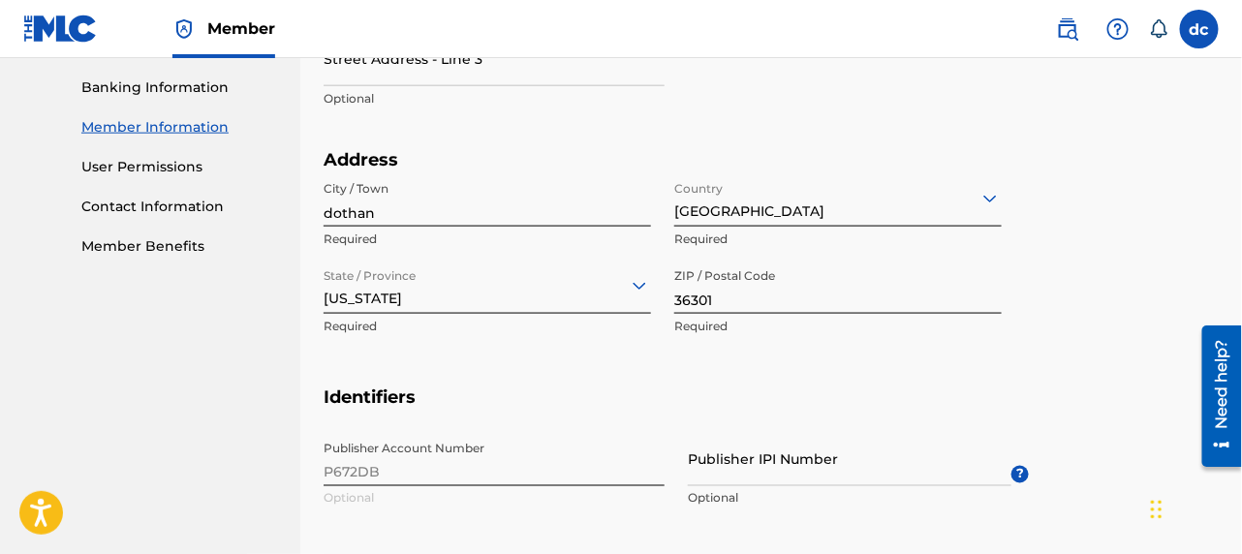
scroll to position [762, 0]
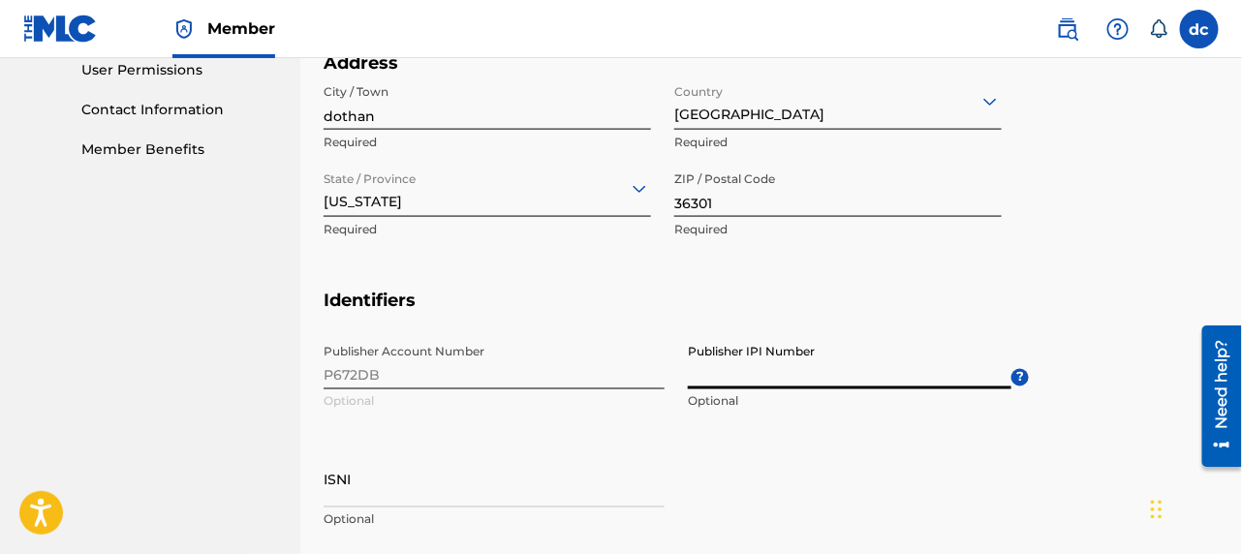
click at [729, 373] on input "Publisher IPI Number" at bounding box center [850, 361] width 324 height 55
type input "01310560600"
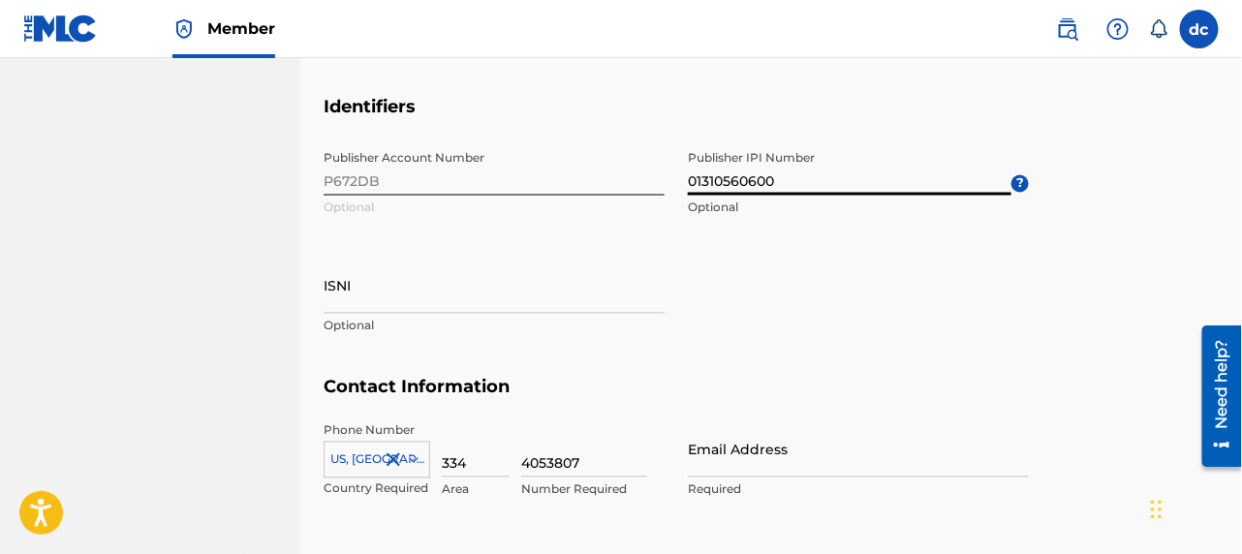
scroll to position [1052, 0]
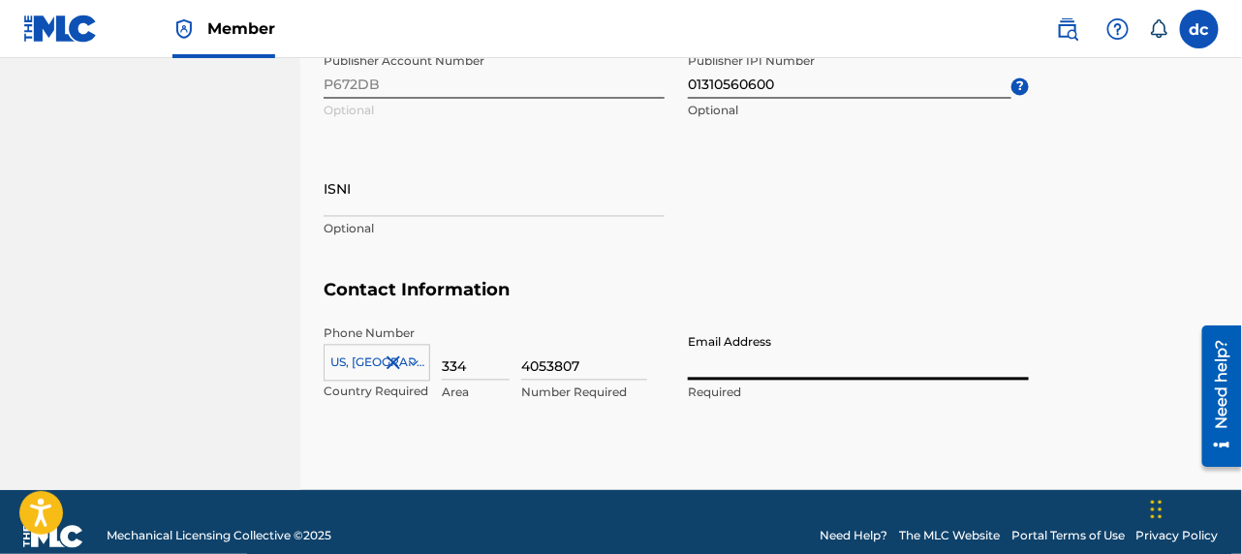
click at [715, 373] on input "Email Address" at bounding box center [858, 353] width 341 height 55
type input "[EMAIL_ADDRESS][DOMAIN_NAME]"
type input "[PERSON_NAME]"
type input "United States"
type input "AL"
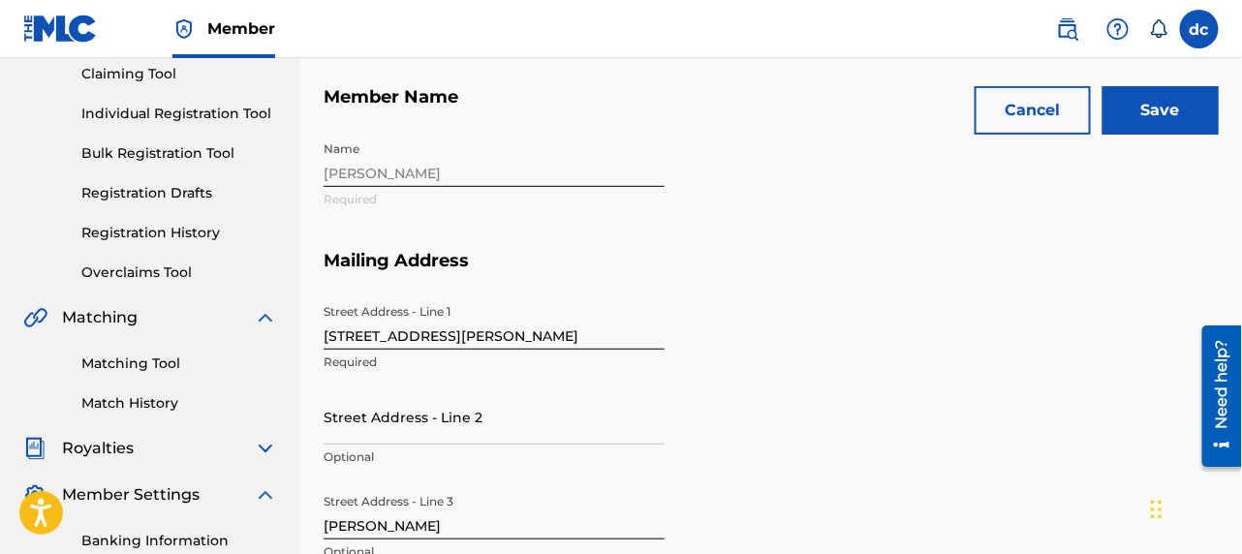
scroll to position [207, 0]
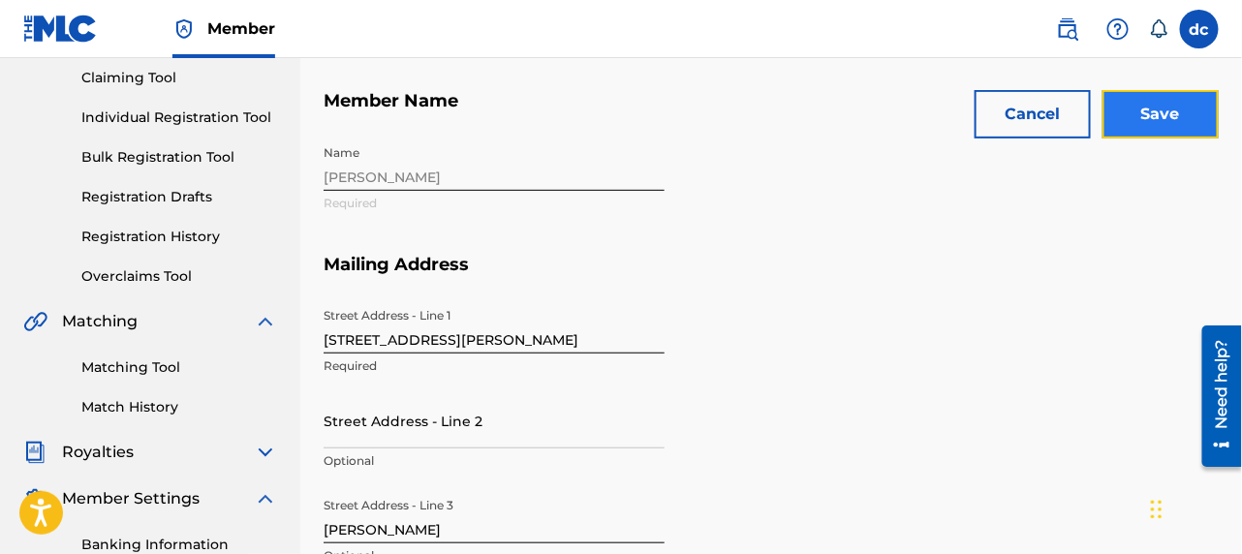
click at [1154, 107] on input "Save" at bounding box center [1161, 114] width 116 height 48
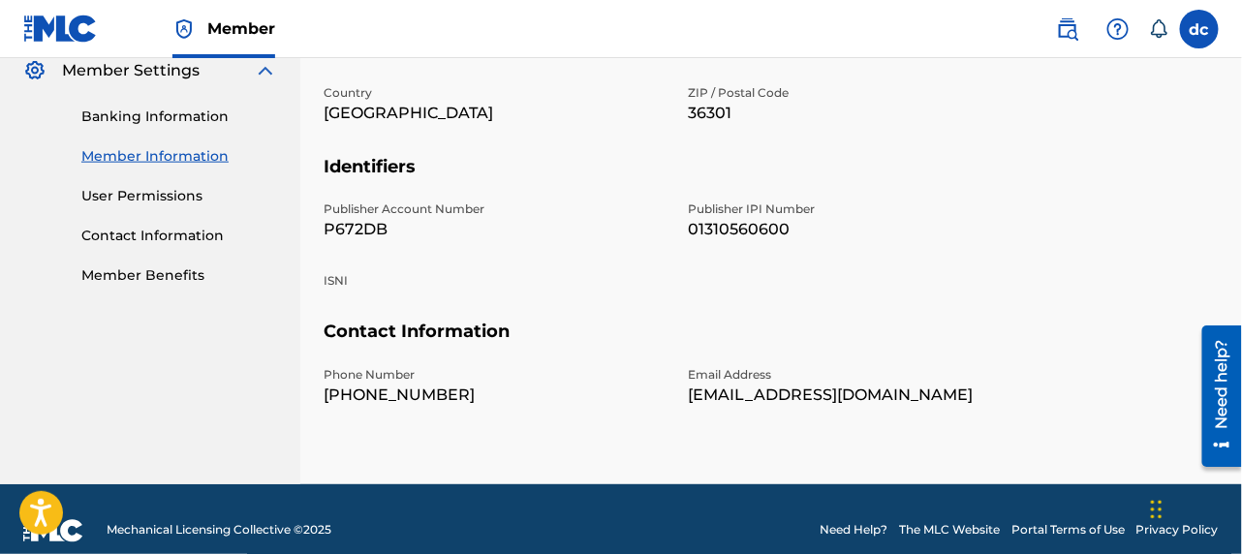
scroll to position [657, 0]
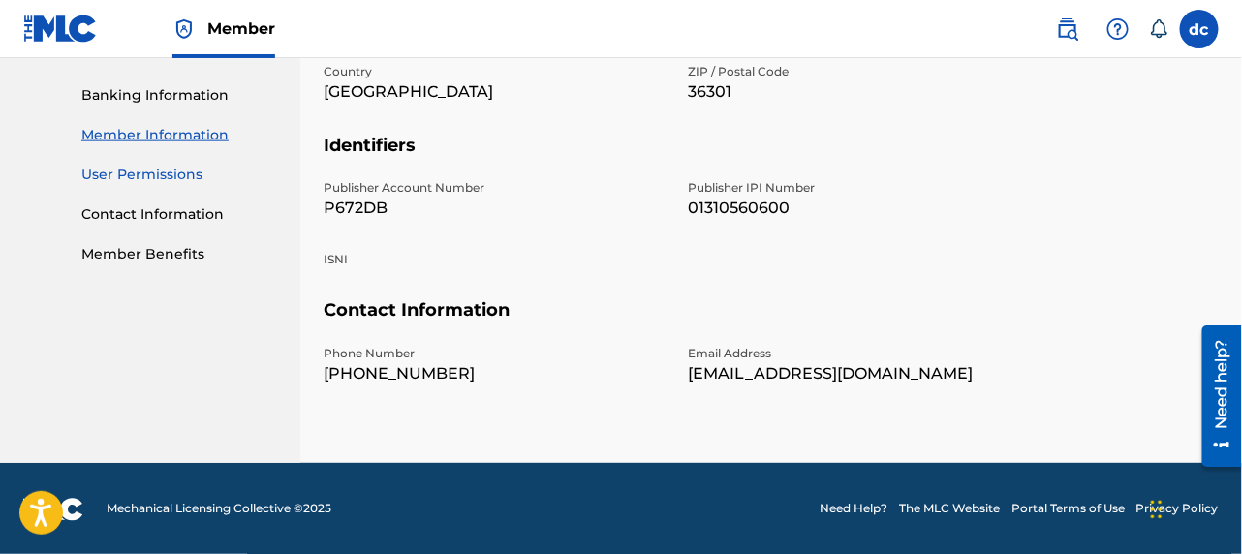
click at [170, 169] on link "User Permissions" at bounding box center [179, 175] width 196 height 20
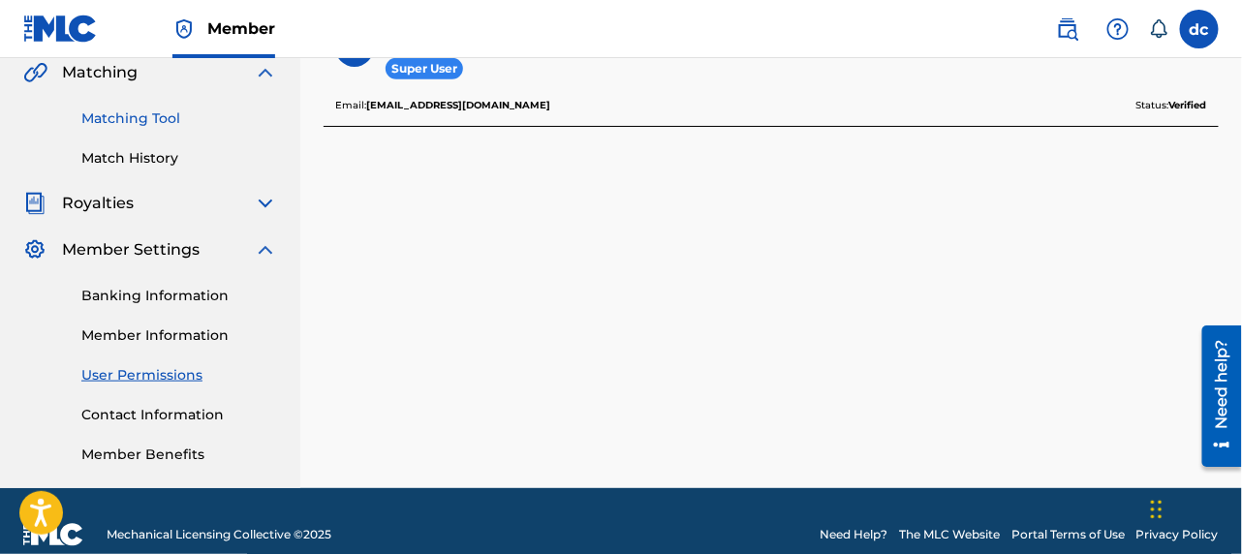
scroll to position [483, 0]
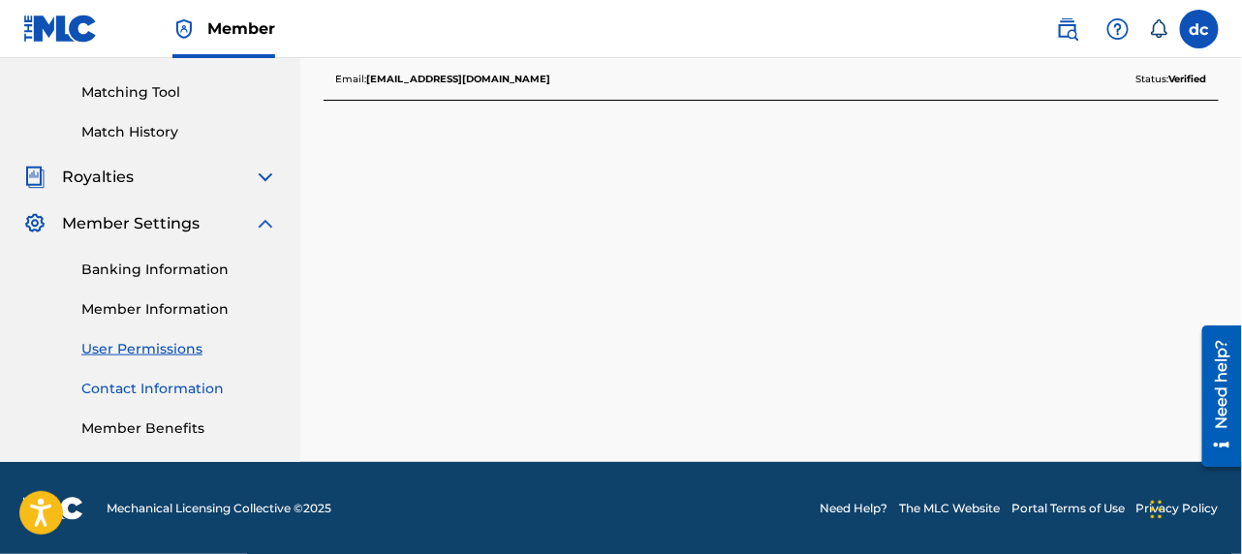
click at [166, 385] on link "Contact Information" at bounding box center [179, 389] width 196 height 20
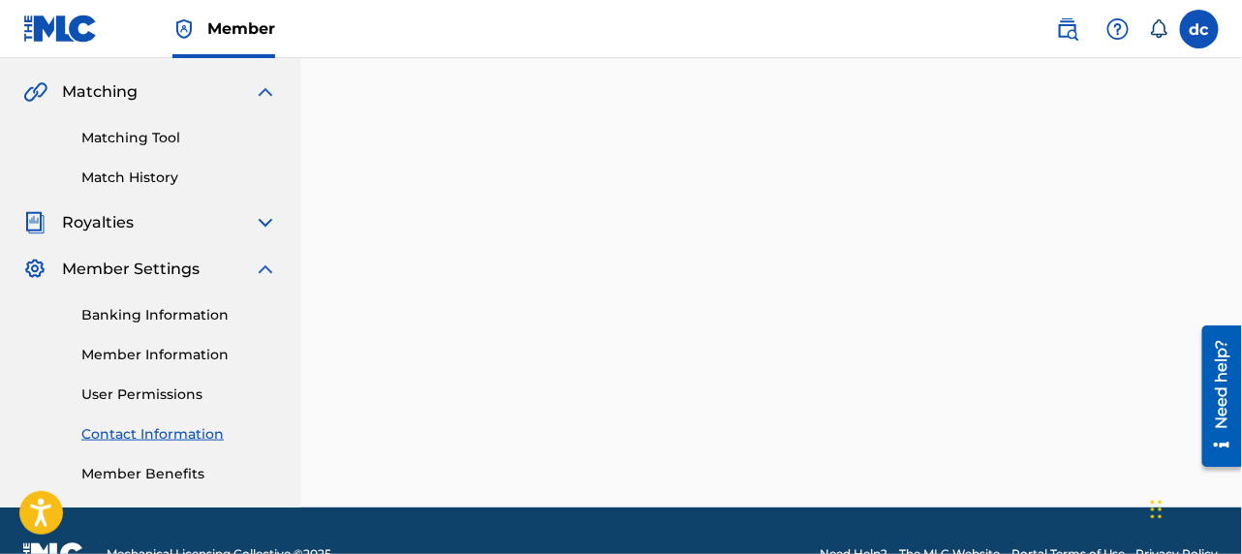
scroll to position [483, 0]
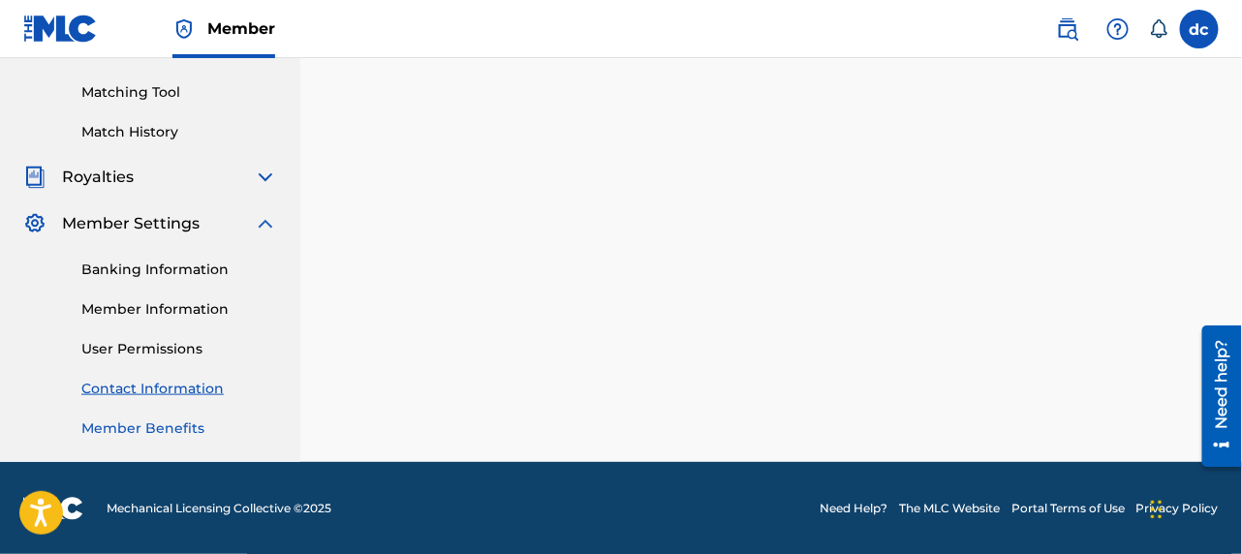
click at [151, 424] on link "Member Benefits" at bounding box center [179, 429] width 196 height 20
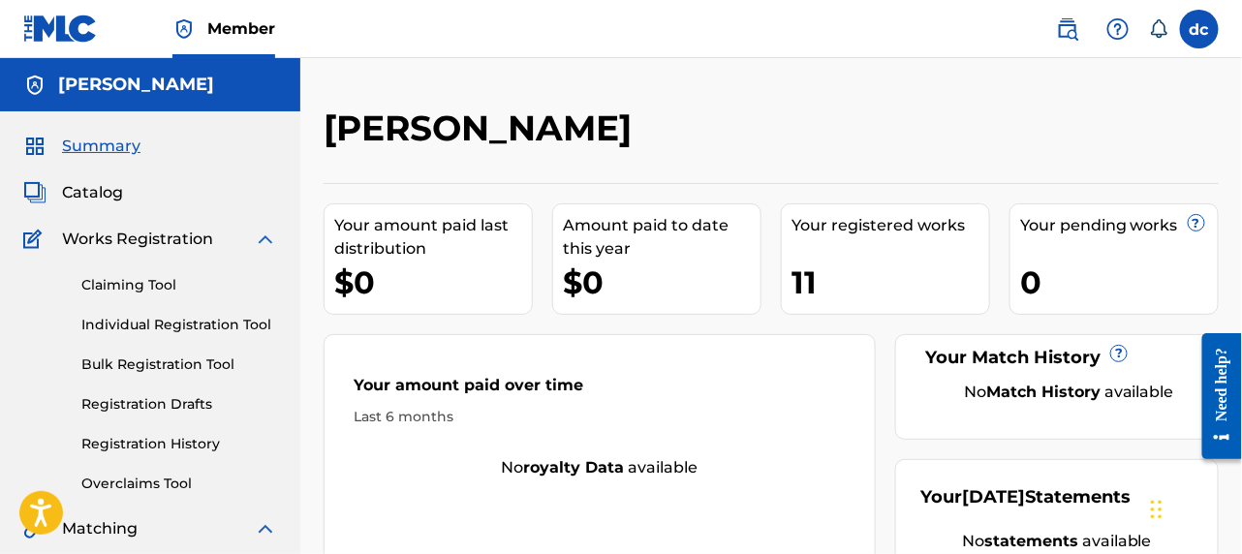
click at [110, 141] on span "Summary" at bounding box center [101, 146] width 79 height 23
click at [1193, 29] on label at bounding box center [1199, 29] width 39 height 39
click at [1200, 29] on input "dc daniel casher dancash409@gmail.com Notification Preferences Profile Log out" at bounding box center [1200, 29] width 0 height 0
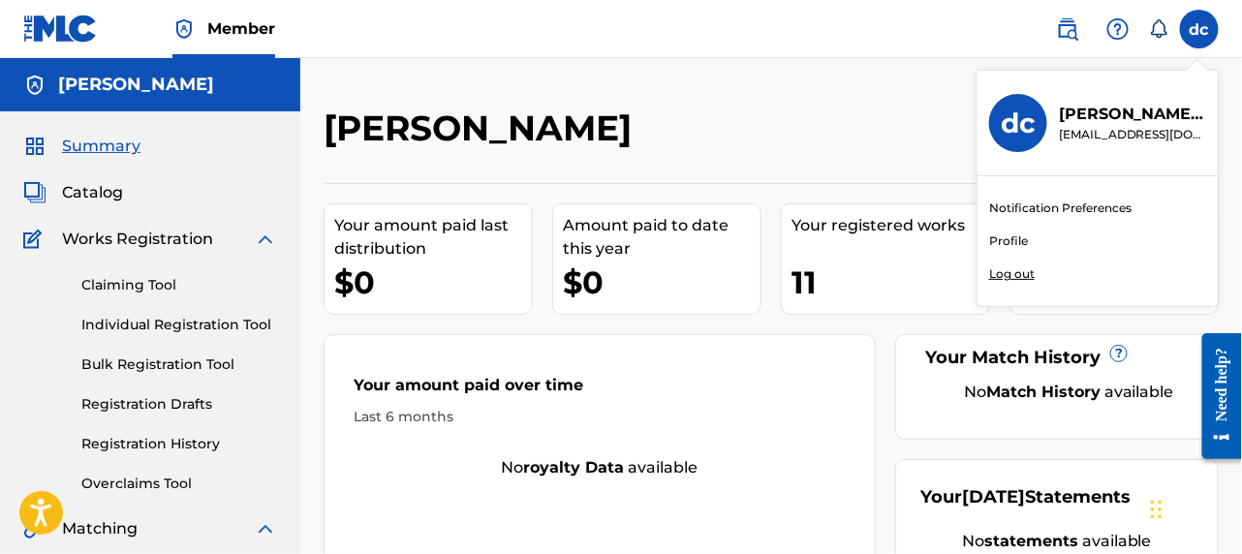
click at [1021, 203] on link "Notification Preferences" at bounding box center [1060, 208] width 142 height 17
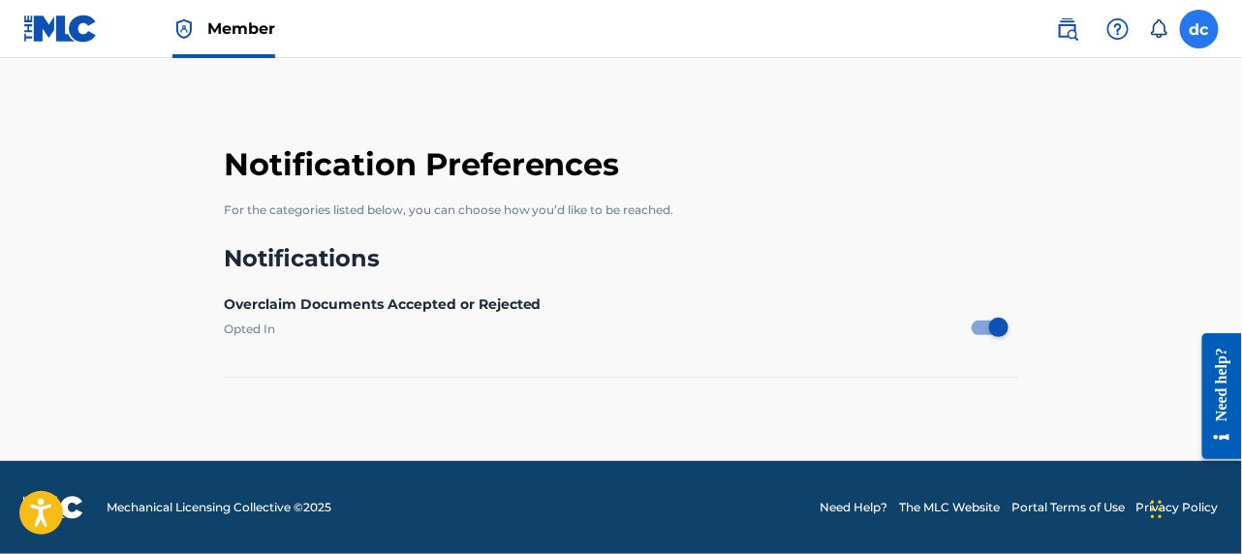
click at [1204, 22] on label at bounding box center [1199, 29] width 39 height 39
click at [1200, 29] on input "dc daniel casher dancash409@gmail.com Notification Preferences Profile Log out" at bounding box center [1200, 29] width 0 height 0
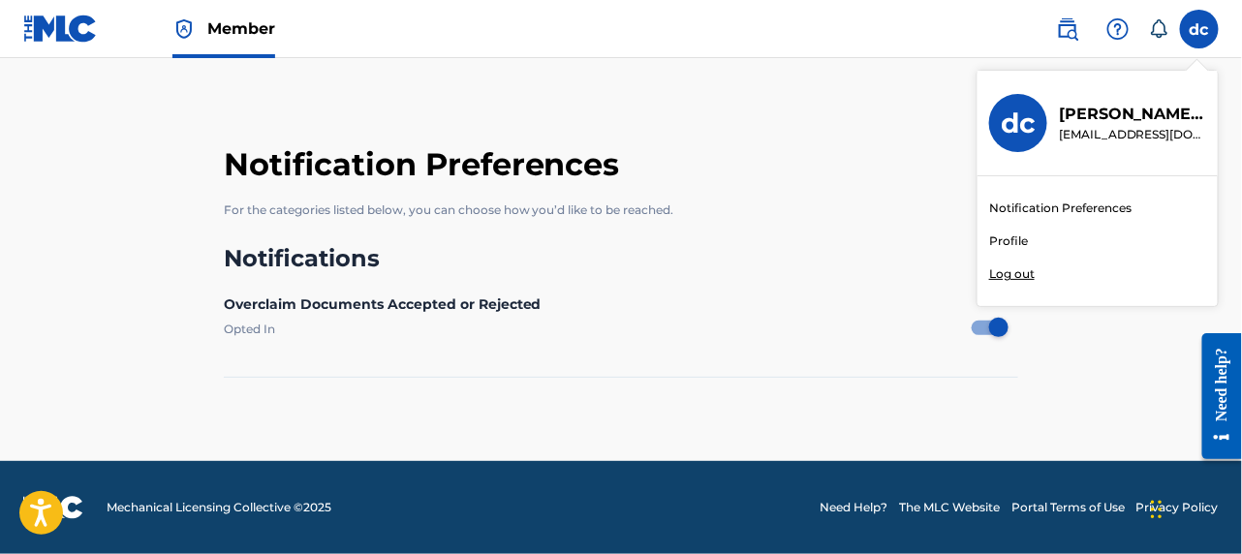
click at [997, 272] on p "Log out" at bounding box center [1012, 274] width 46 height 17
click at [1200, 29] on input "dc daniel casher dancash409@gmail.com Notification Preferences Profile Log out" at bounding box center [1200, 29] width 0 height 0
